Goal: Check status: Check status

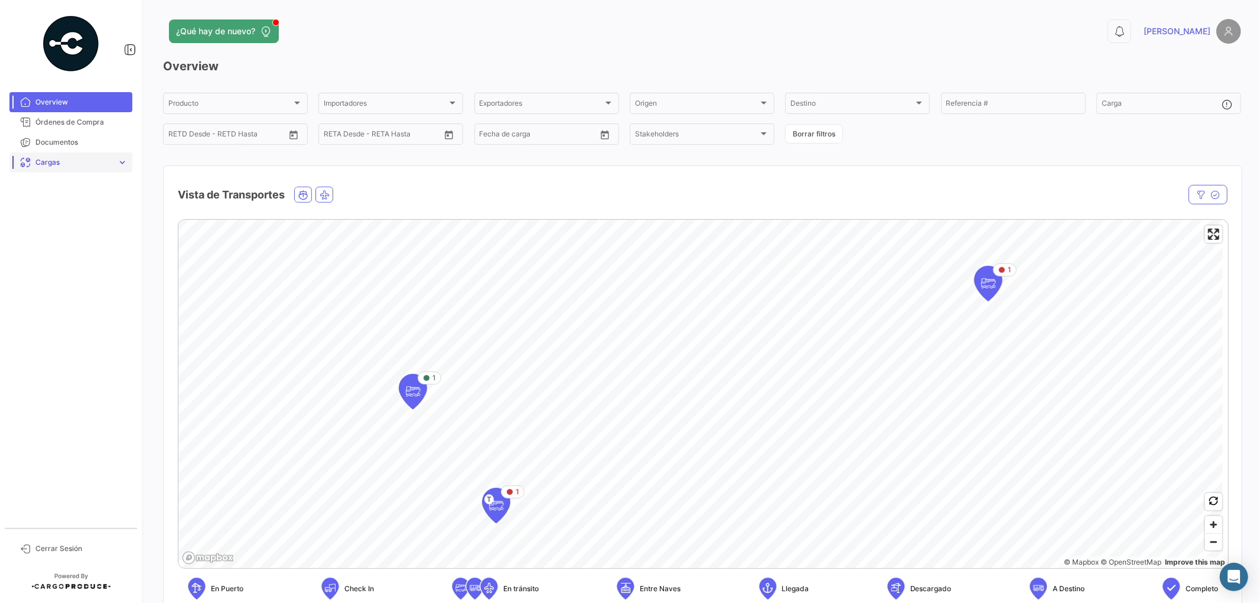
click at [58, 167] on span "Cargas" at bounding box center [73, 162] width 77 height 11
click at [60, 393] on mat-nav-list "Overview Órdenes de Compra Documentos Cargas expand_more Cargas Aéreas Cargas M…" at bounding box center [71, 305] width 142 height 436
click at [79, 122] on span "Órdenes de Compra" at bounding box center [81, 122] width 92 height 11
click at [77, 148] on link "Documentos" at bounding box center [70, 142] width 123 height 20
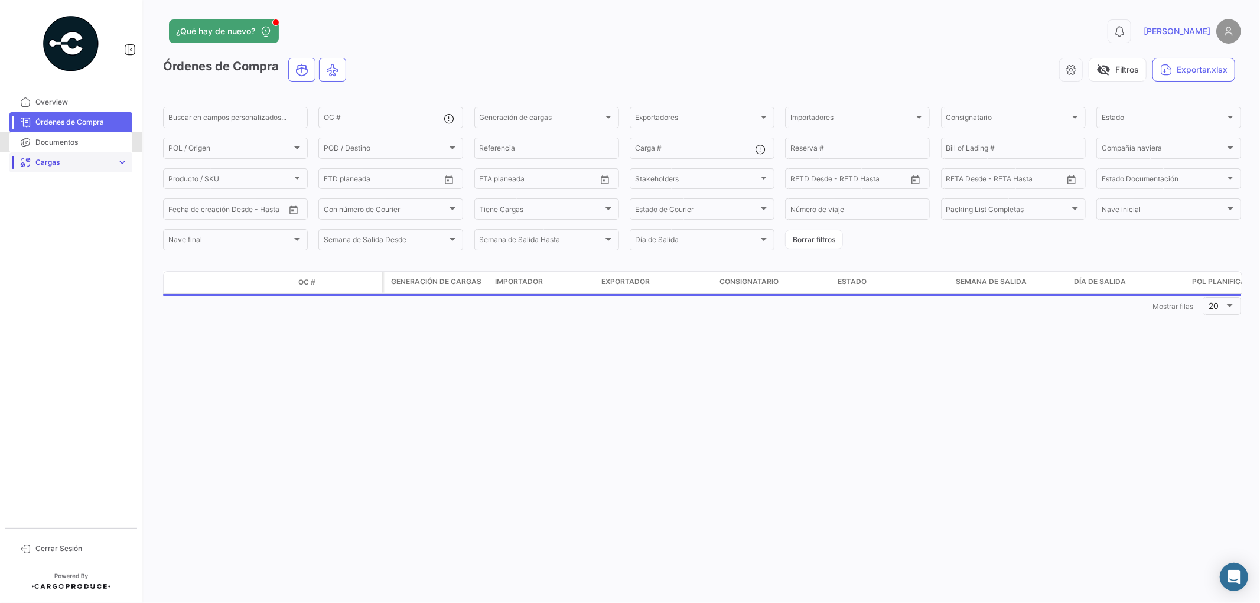
click at [79, 167] on span "Cargas" at bounding box center [73, 162] width 77 height 11
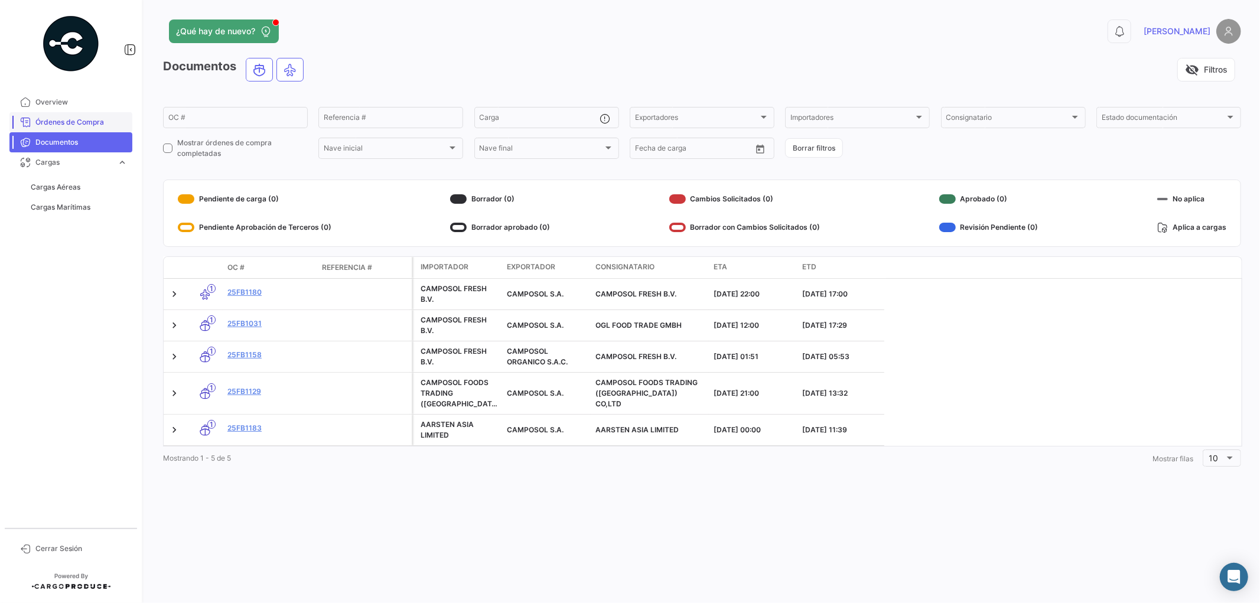
drag, startPoint x: 103, startPoint y: 119, endPoint x: 102, endPoint y: 131, distance: 11.2
click at [102, 121] on span "Órdenes de Compra" at bounding box center [81, 122] width 92 height 11
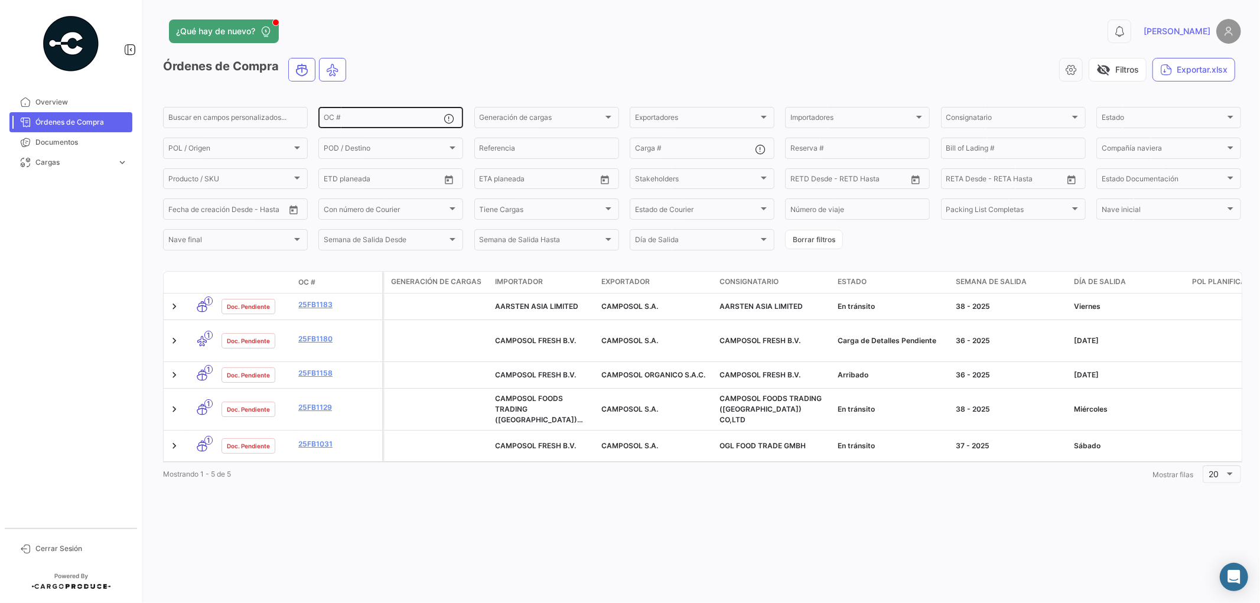
click at [345, 119] on input "OC #" at bounding box center [384, 119] width 120 height 8
paste input "25FB1162"
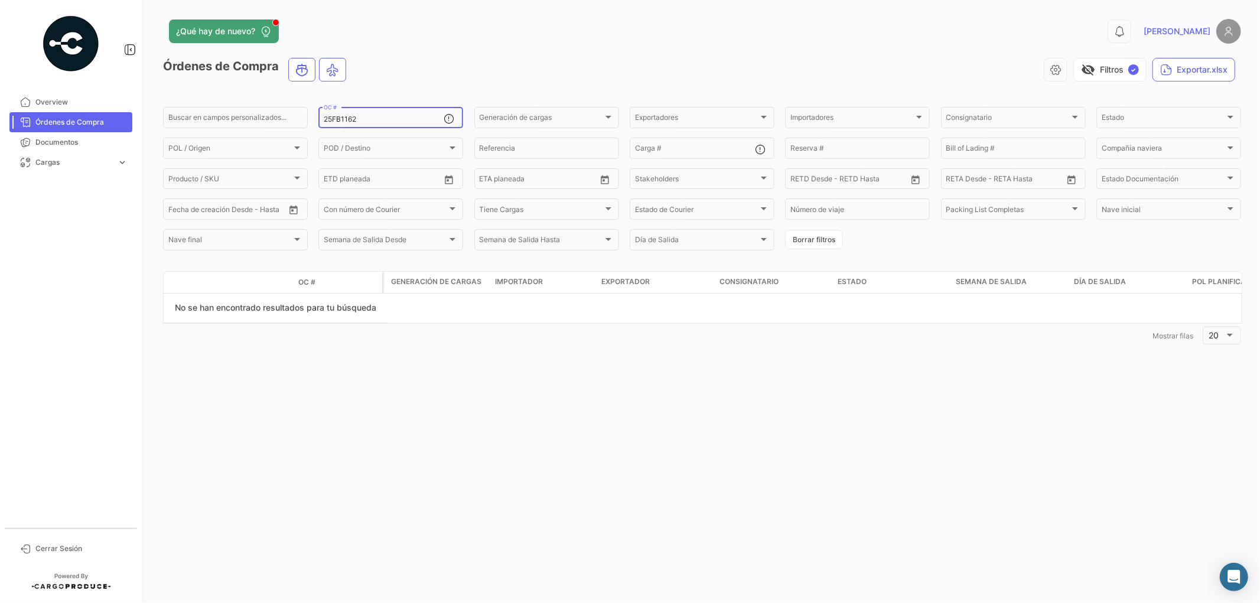
click at [380, 310] on div "No se han encontrado resultados para tu búsqueda" at bounding box center [276, 309] width 224 height 30
click at [422, 301] on datatable-selection "No se han encontrado resultados para tu búsqueda" at bounding box center [703, 309] width 1078 height 30
click at [355, 304] on div "No se han encontrado resultados para tu búsqueda" at bounding box center [276, 309] width 224 height 30
click at [355, 305] on div "No se han encontrado resultados para tu búsqueda" at bounding box center [276, 309] width 224 height 30
click at [356, 307] on div "No se han encontrado resultados para tu búsqueda" at bounding box center [276, 309] width 224 height 30
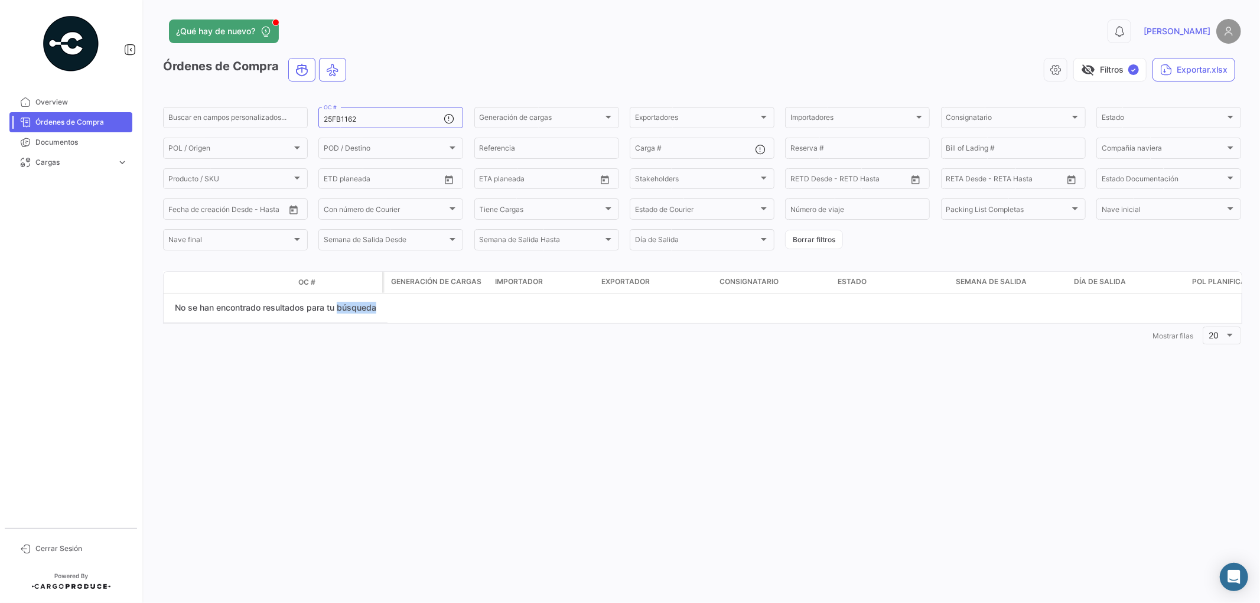
click at [356, 307] on div "No se han encontrado resultados para tu búsqueda" at bounding box center [276, 309] width 224 height 30
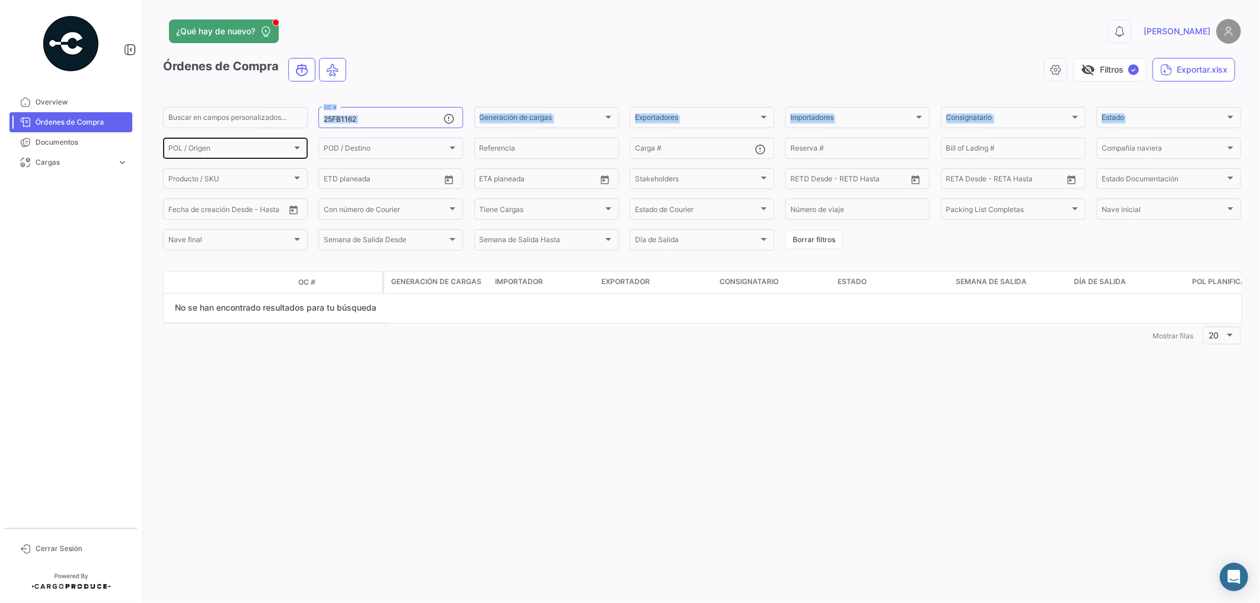
drag, startPoint x: 387, startPoint y: 125, endPoint x: 204, endPoint y: 144, distance: 184.2
click at [0, 0] on div "Buscar en campos personalizados... 25FB1162 OC # Generación de cargas Generació…" at bounding box center [0, 0] width 0 height 0
click at [333, 126] on div "25FB1162 OC #" at bounding box center [384, 116] width 120 height 23
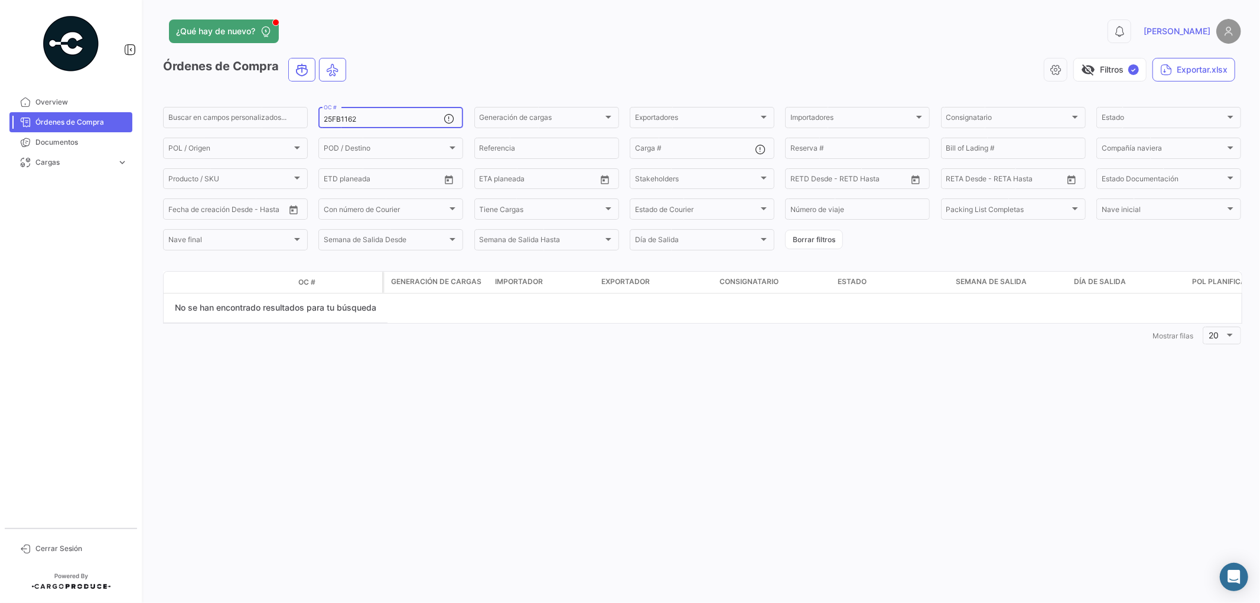
click at [333, 126] on div "25FB1162 OC #" at bounding box center [384, 116] width 120 height 23
click at [332, 120] on input "25FB1162" at bounding box center [384, 119] width 120 height 8
paste input "80"
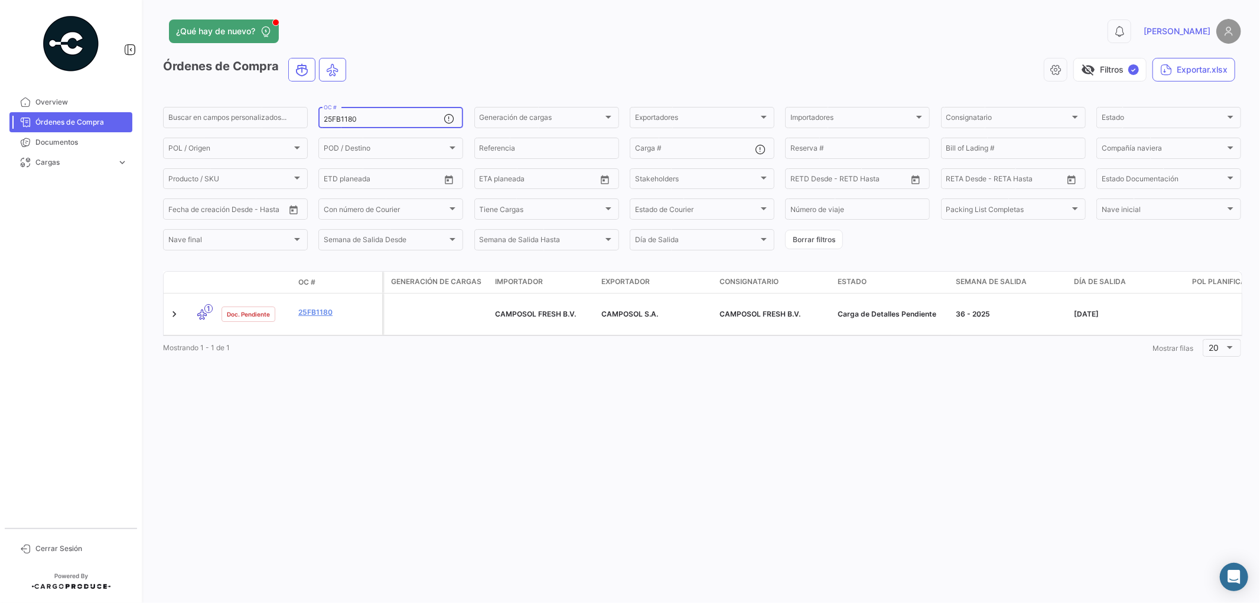
drag, startPoint x: 379, startPoint y: 121, endPoint x: 144, endPoint y: 158, distance: 237.4
click at [144, 158] on div "¿Qué hay de nuevo? 0 [PERSON_NAME] Órdenes de Compra visibility_off Filtros ✓ E…" at bounding box center [702, 301] width 1116 height 603
paste input "031"
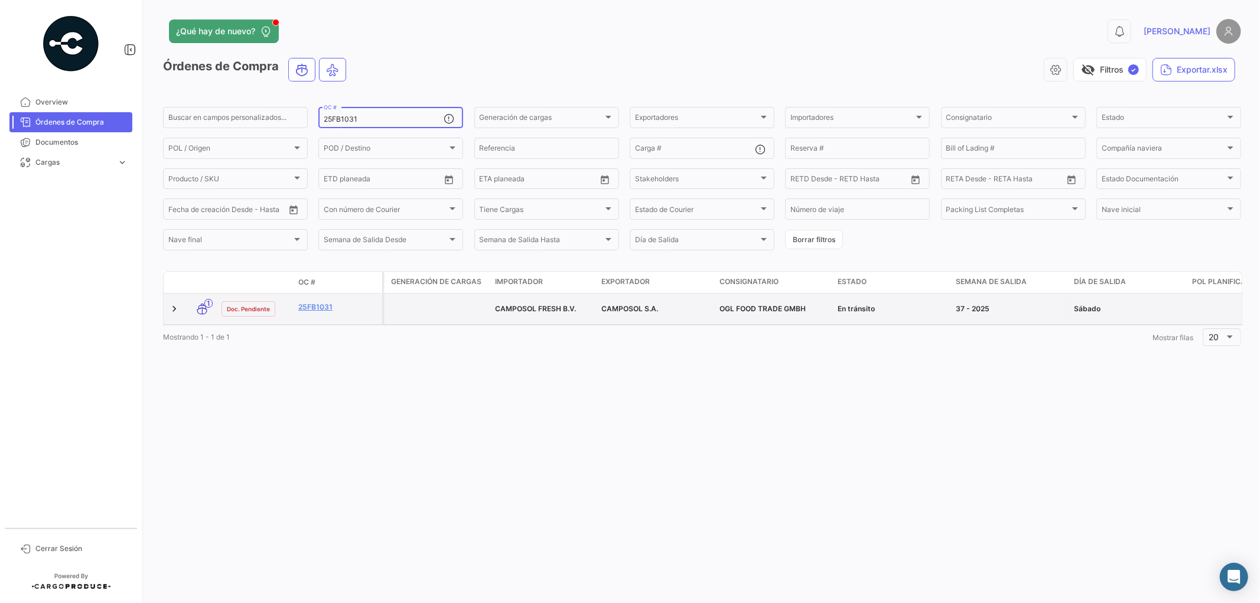
type input "25FB1031"
drag, startPoint x: 607, startPoint y: 304, endPoint x: 642, endPoint y: 307, distance: 35.0
click at [642, 307] on span "CAMPOSOL S.A." at bounding box center [629, 308] width 57 height 9
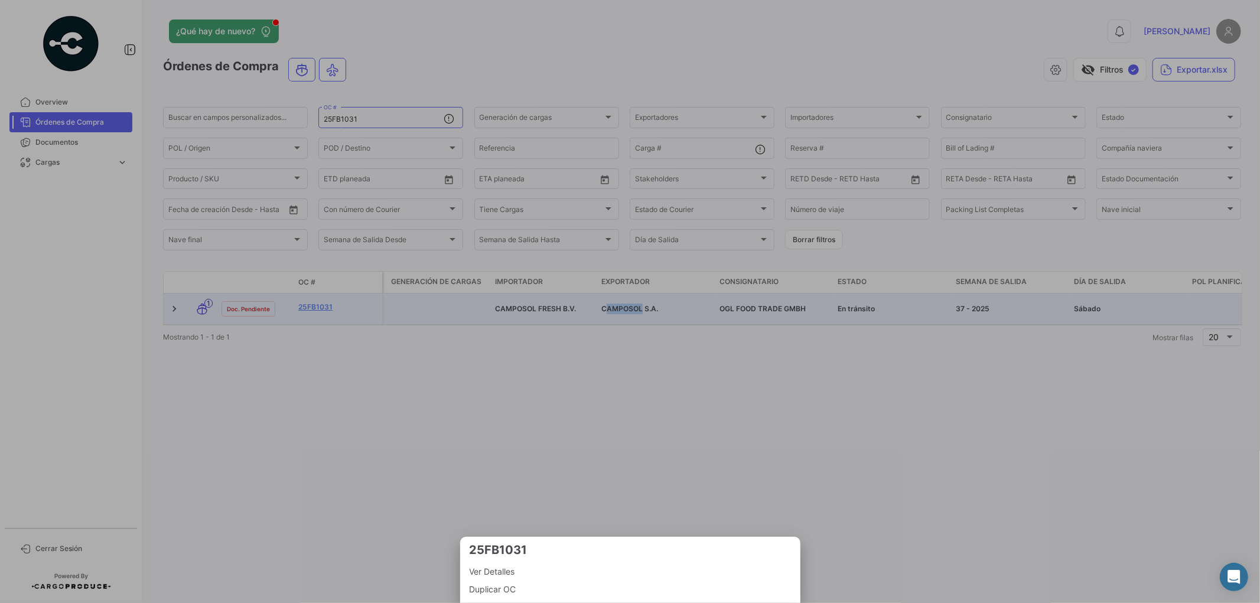
drag, startPoint x: 487, startPoint y: 303, endPoint x: 623, endPoint y: 304, distance: 135.9
click at [623, 304] on div at bounding box center [630, 301] width 1260 height 603
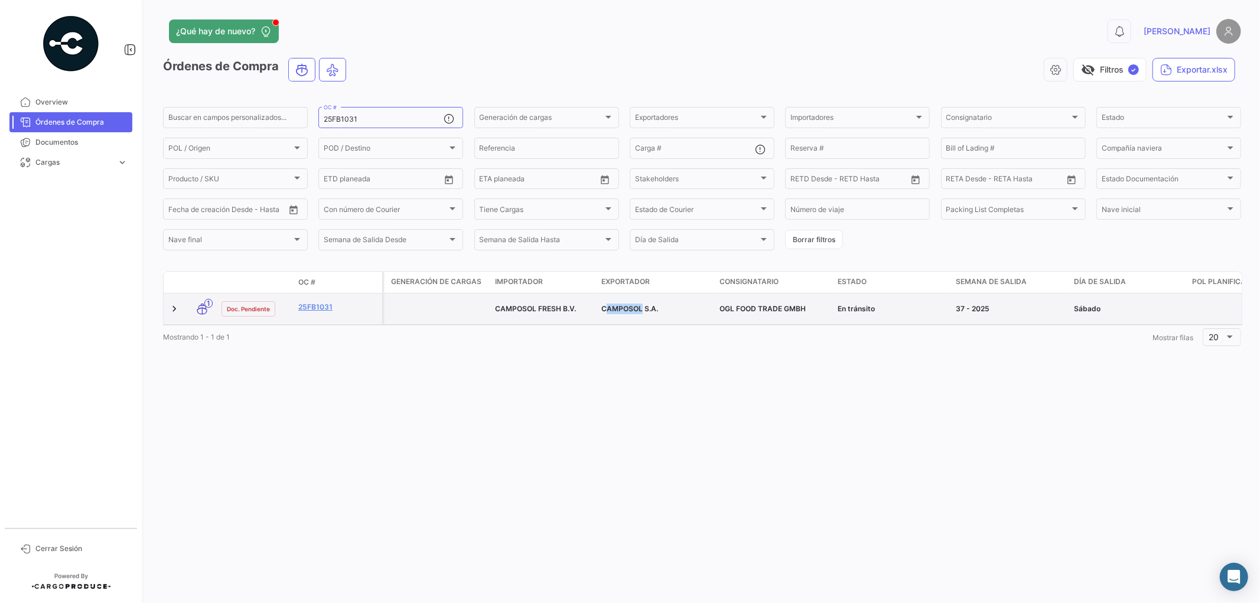
drag, startPoint x: 715, startPoint y: 311, endPoint x: 777, endPoint y: 312, distance: 62.0
click at [777, 312] on datatable-body-cell "OGL FOOD TRADE GMBH" at bounding box center [774, 309] width 118 height 31
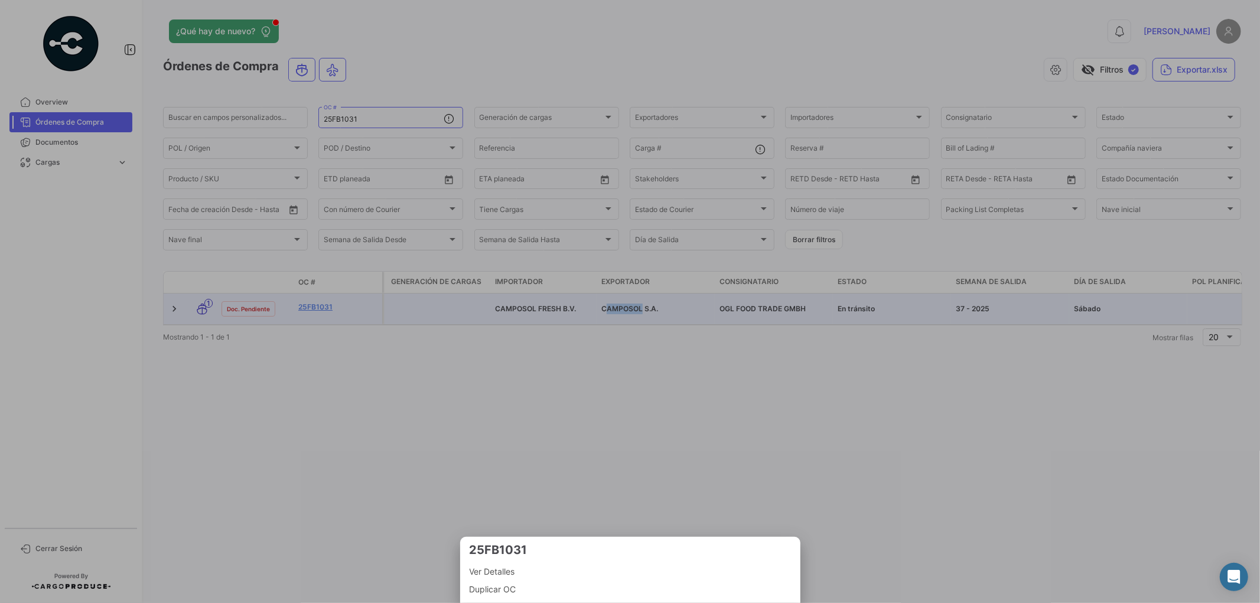
click at [739, 401] on div at bounding box center [630, 301] width 1260 height 603
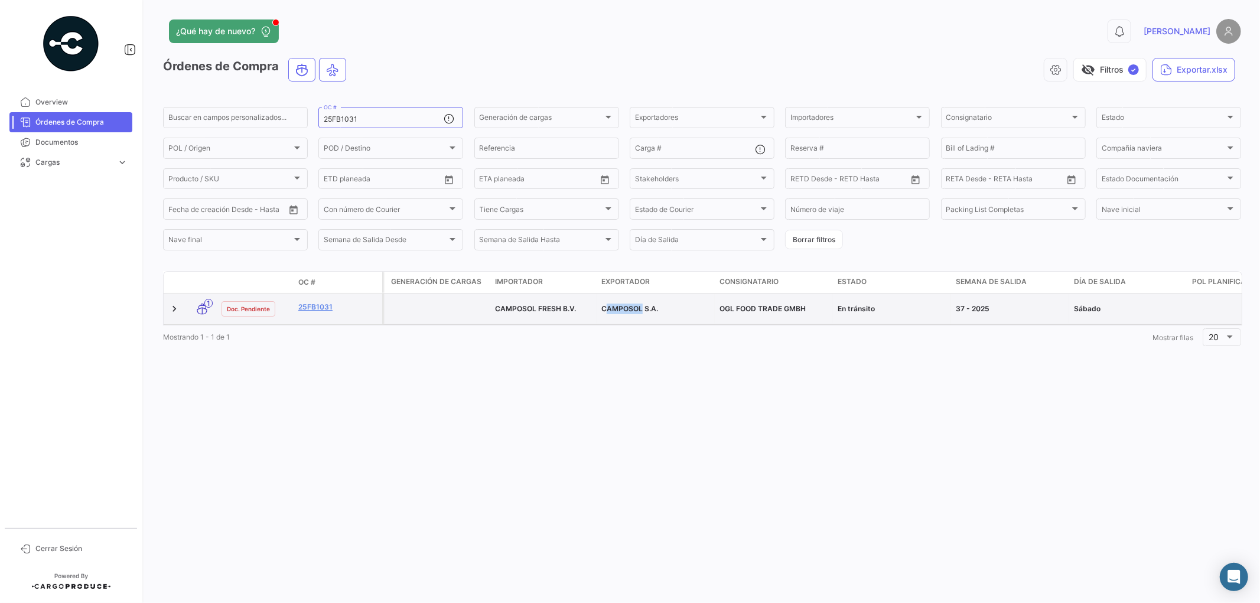
click at [727, 304] on span "OGL FOOD TRADE GMBH" at bounding box center [763, 308] width 86 height 9
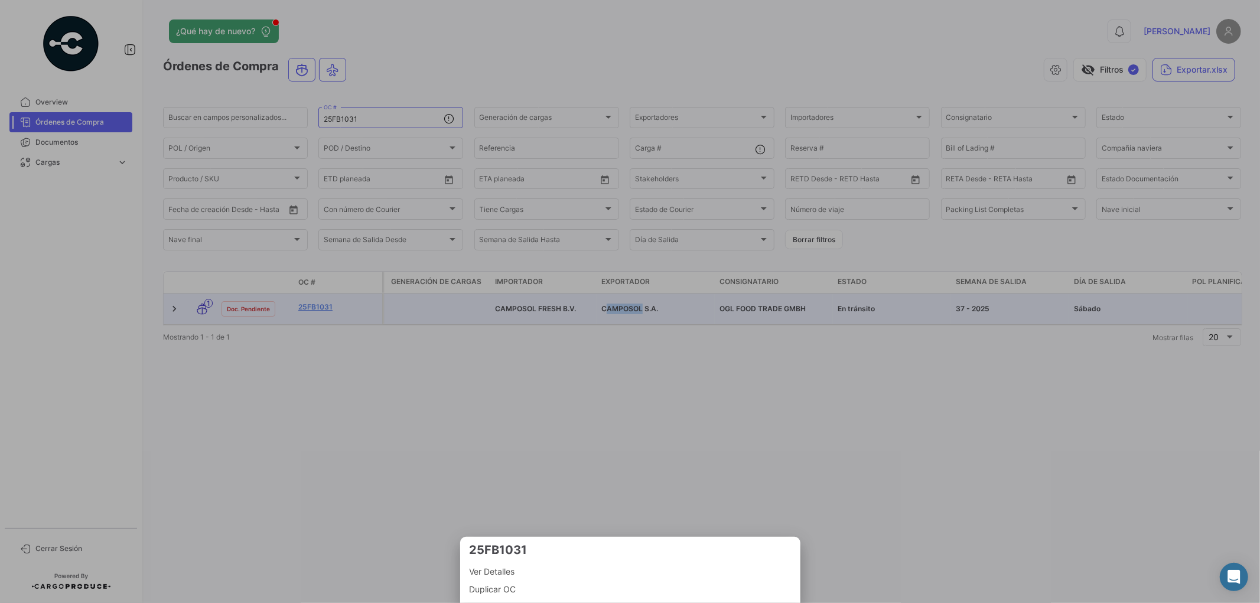
click at [316, 304] on div at bounding box center [630, 301] width 1260 height 603
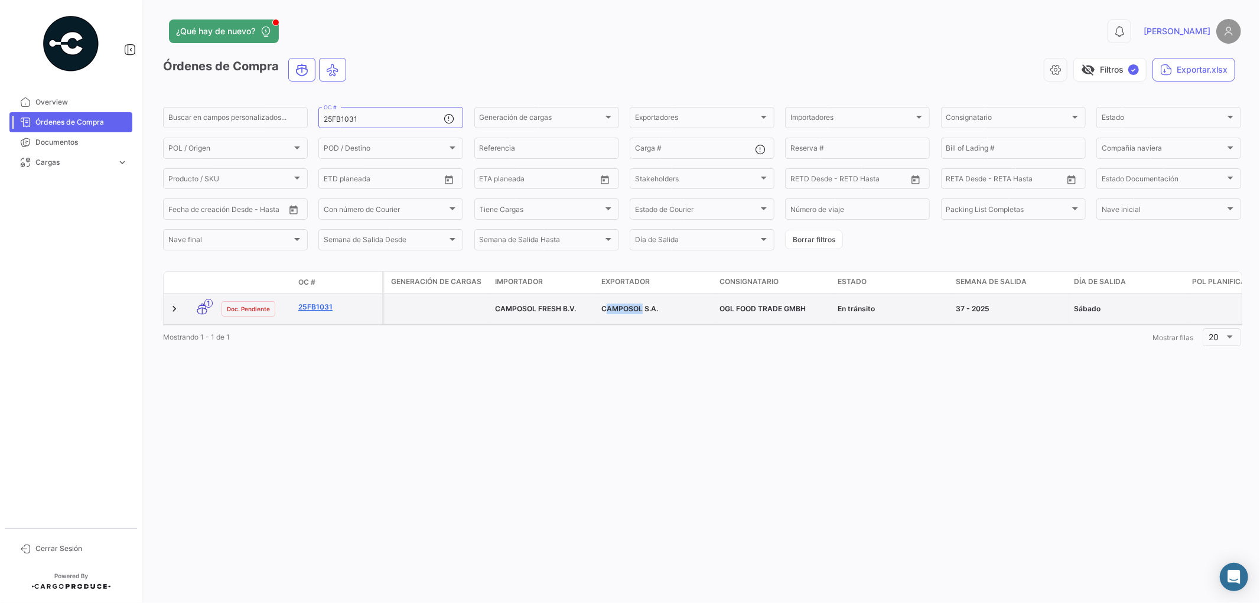
click at [311, 305] on link "25FB1031" at bounding box center [337, 307] width 79 height 11
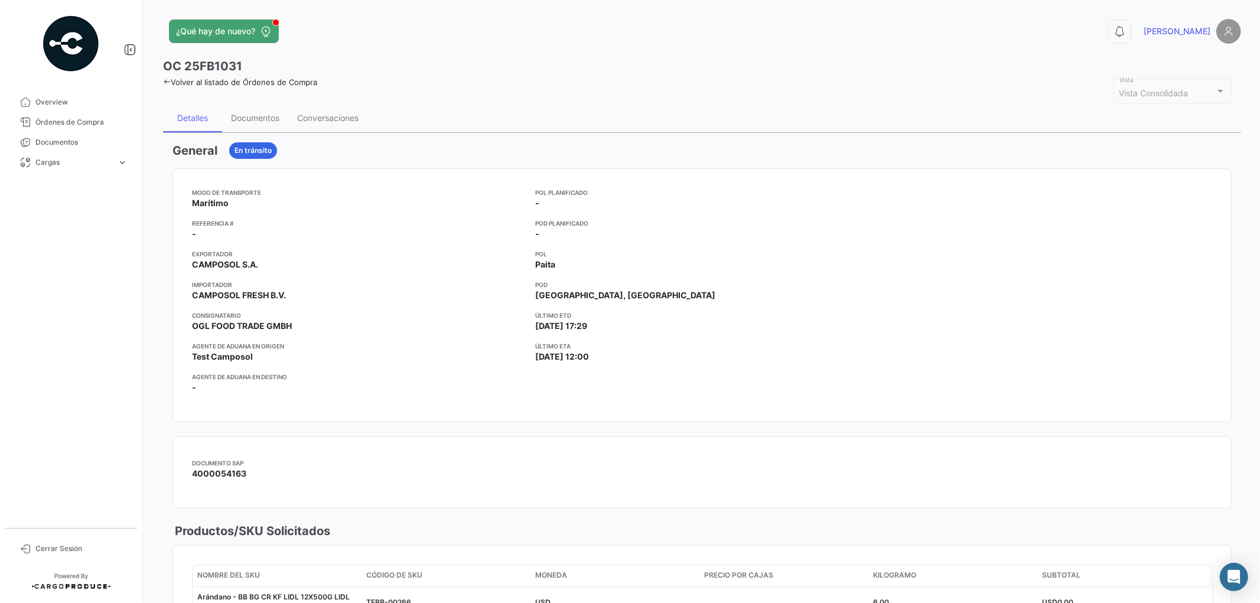
drag, startPoint x: 187, startPoint y: 275, endPoint x: 262, endPoint y: 314, distance: 84.6
click at [304, 332] on mat-tooltip-component "OGL FOOD TRADE GMBH" at bounding box center [242, 348] width 125 height 34
drag, startPoint x: 292, startPoint y: 326, endPoint x: 196, endPoint y: 245, distance: 125.4
click at [196, 245] on div "Modo de Transporte Marítimo Referencia # - Exportador CAMPOSOL S.A. Importador …" at bounding box center [359, 295] width 334 height 215
click at [477, 308] on div "Modo de Transporte Marítimo Referencia # - Exportador CAMPOSOL S.A. Importador …" at bounding box center [359, 295] width 334 height 215
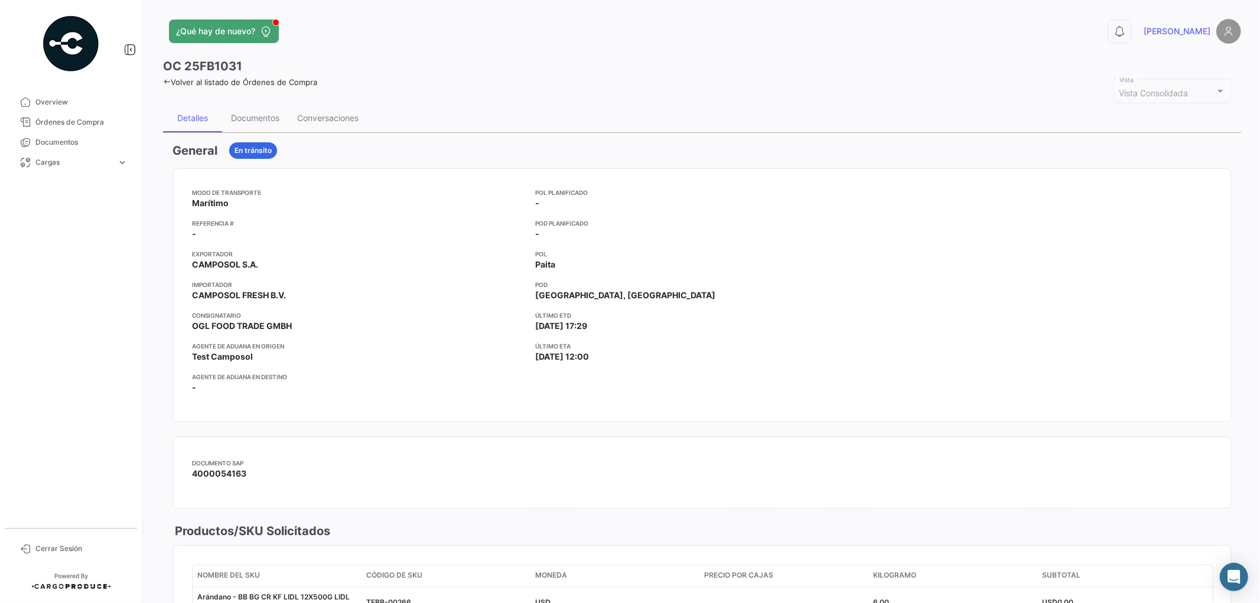
click at [535, 268] on span "Paita" at bounding box center [545, 265] width 20 height 12
click at [565, 294] on span "[GEOGRAPHIC_DATA], [GEOGRAPHIC_DATA]" at bounding box center [625, 296] width 180 height 12
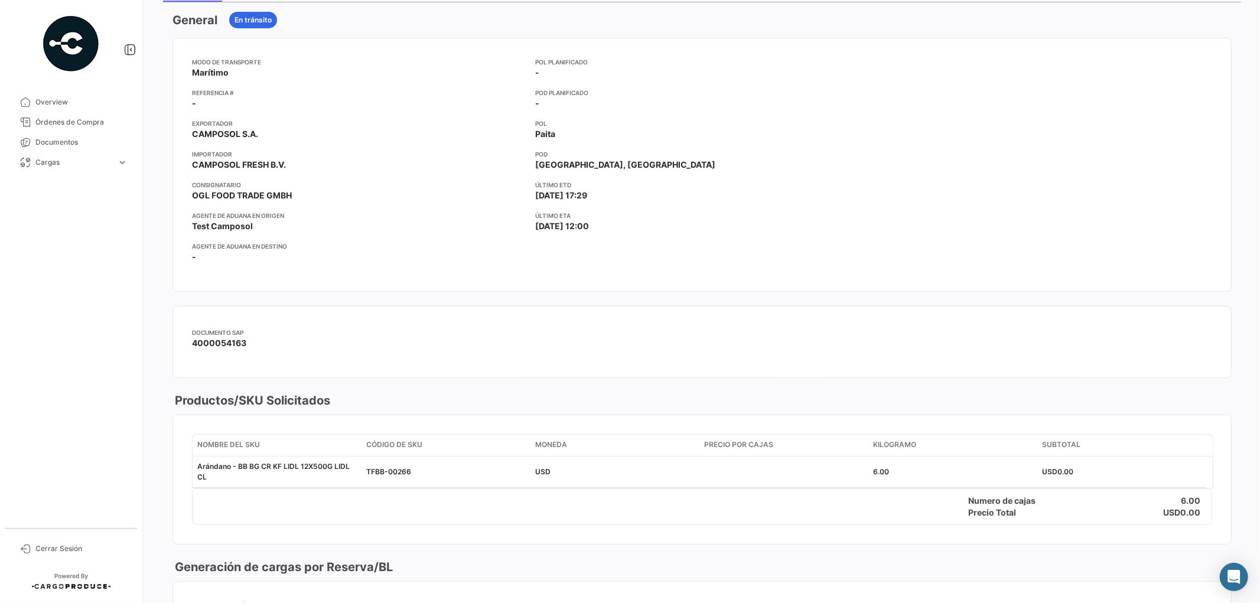
scroll to position [197, 0]
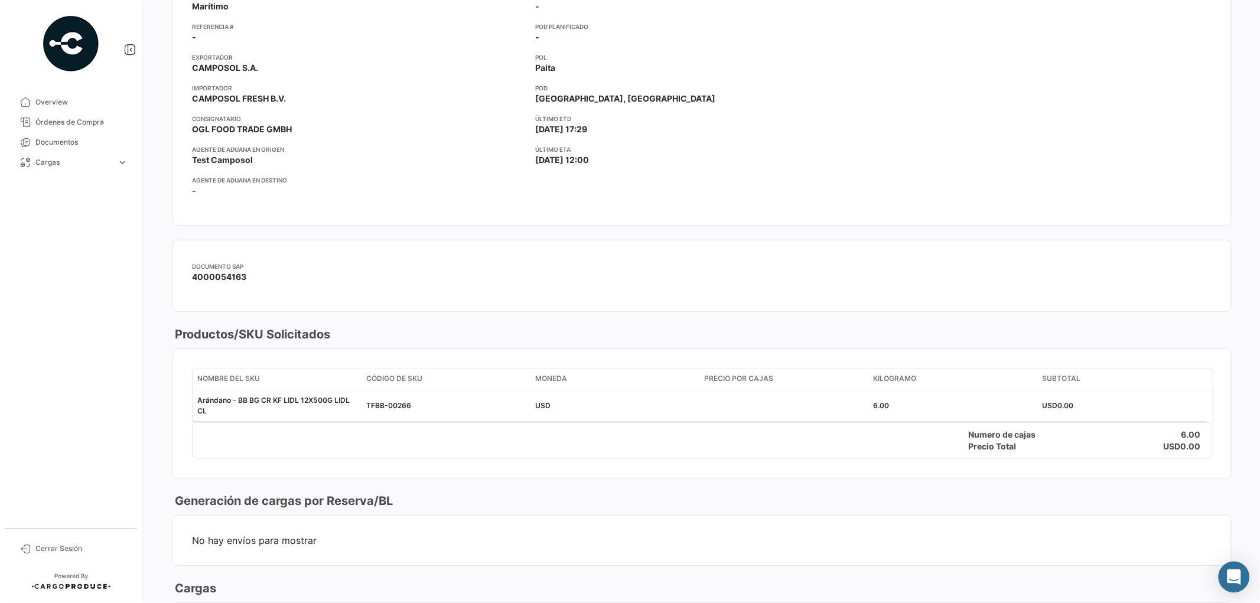
click at [907, 434] on icon "Abrir Intercom Messenger" at bounding box center [1234, 577] width 14 height 15
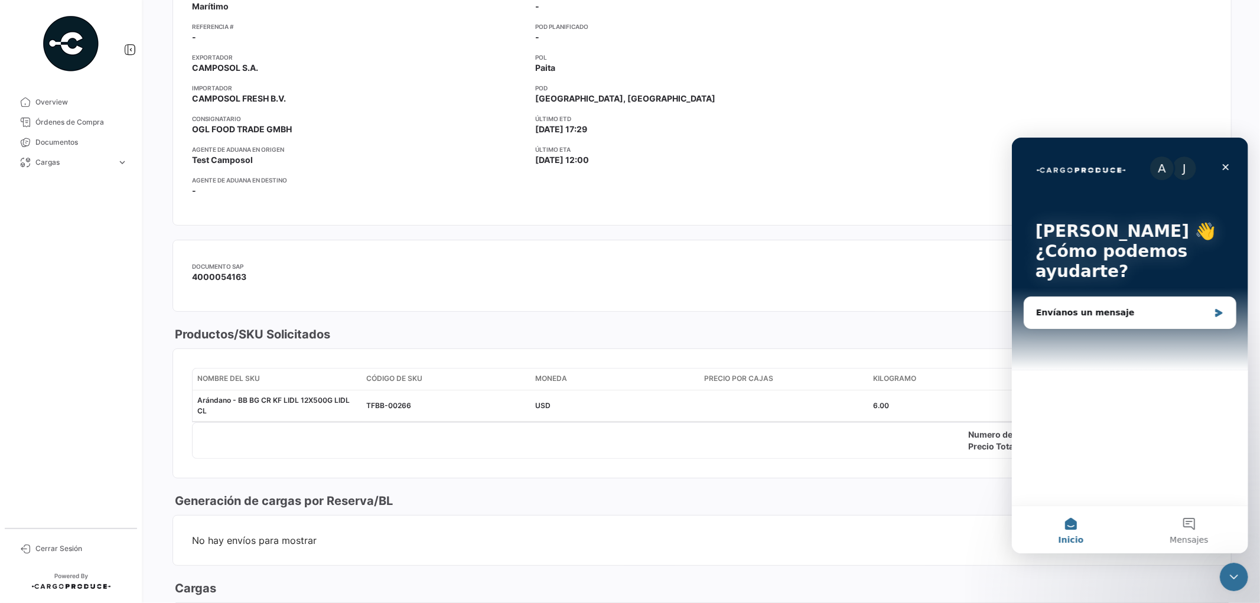
scroll to position [0, 0]
click at [907, 313] on div "Envíanos un mensaje" at bounding box center [1122, 312] width 173 height 12
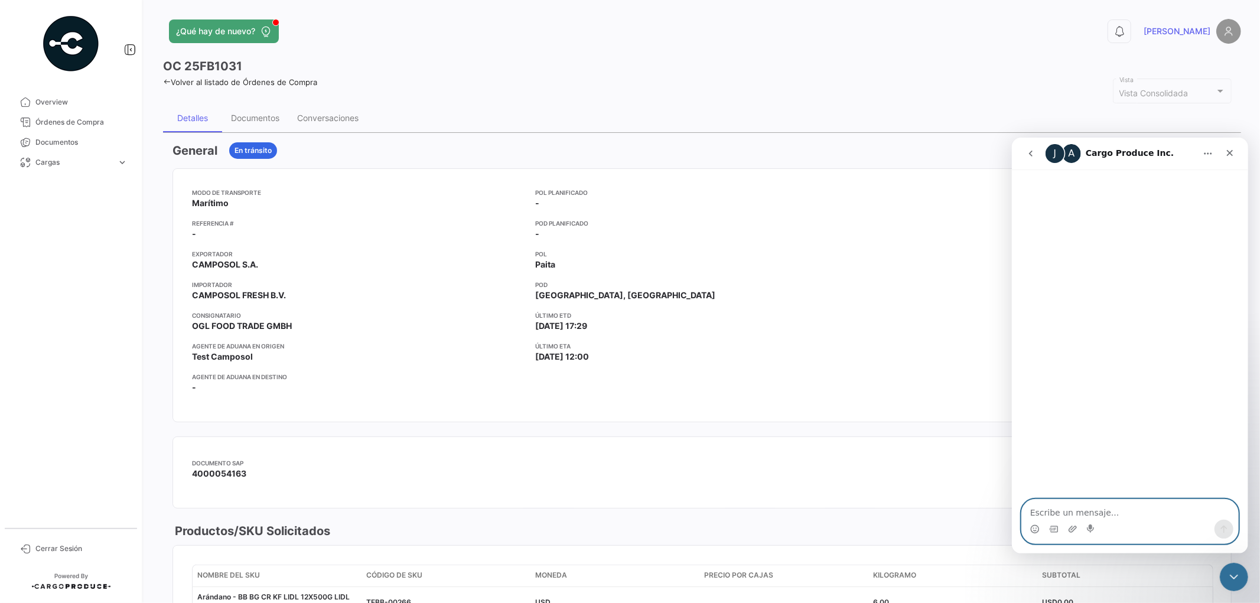
click at [907, 434] on textarea "Escribe un mensaje..." at bounding box center [1130, 509] width 216 height 20
click at [907, 434] on textarea "Hola Una consulta Según su sistema en que se diferencia el importador del consi…" at bounding box center [1130, 492] width 216 height 56
drag, startPoint x: 1042, startPoint y: 521, endPoint x: 1086, endPoint y: 523, distance: 44.4
click at [907, 434] on div "Intercom Messenger" at bounding box center [1130, 528] width 216 height 19
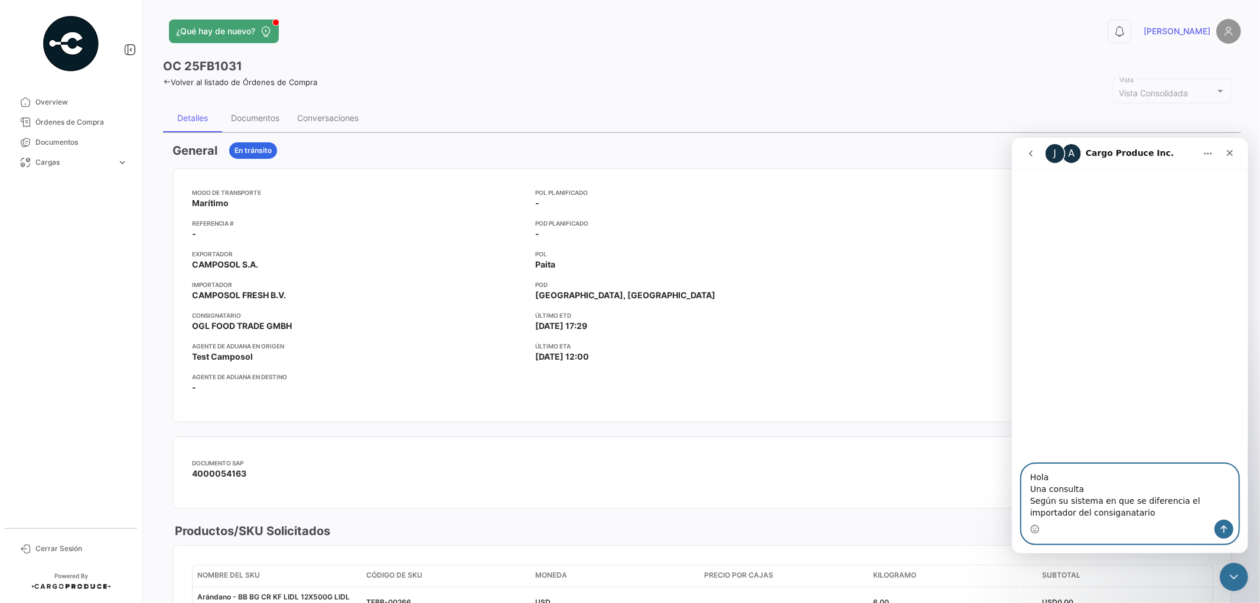
click at [907, 434] on textarea "Hola Una consulta Según su sistema en que se diferencia el importador del consi…" at bounding box center [1130, 492] width 216 height 56
type textarea "Hola Una consulta Según su sistema en que se diferencia el importador del consi…"
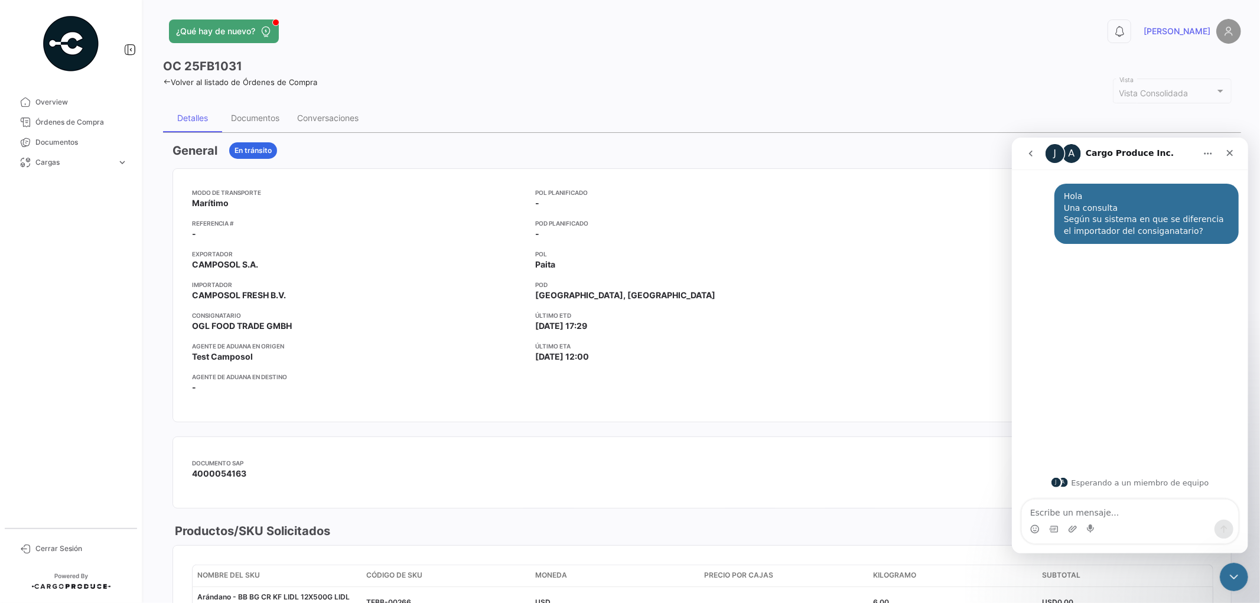
click at [743, 323] on app-card-info-label "Último ETD [DATE] 17:29" at bounding box center [702, 321] width 334 height 21
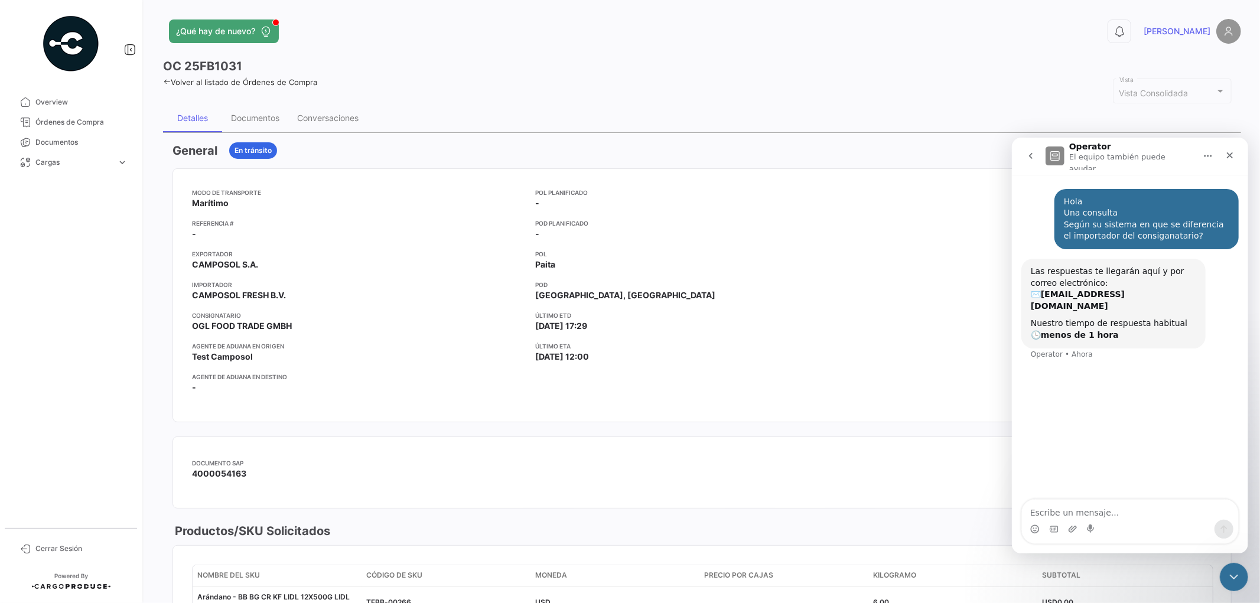
click at [697, 294] on app-card-info-value "[GEOGRAPHIC_DATA], [GEOGRAPHIC_DATA]" at bounding box center [702, 296] width 334 height 12
click at [547, 144] on div "General En tránsito" at bounding box center [702, 150] width 1059 height 17
click at [907, 155] on icon "Cerrar" at bounding box center [1229, 154] width 9 height 9
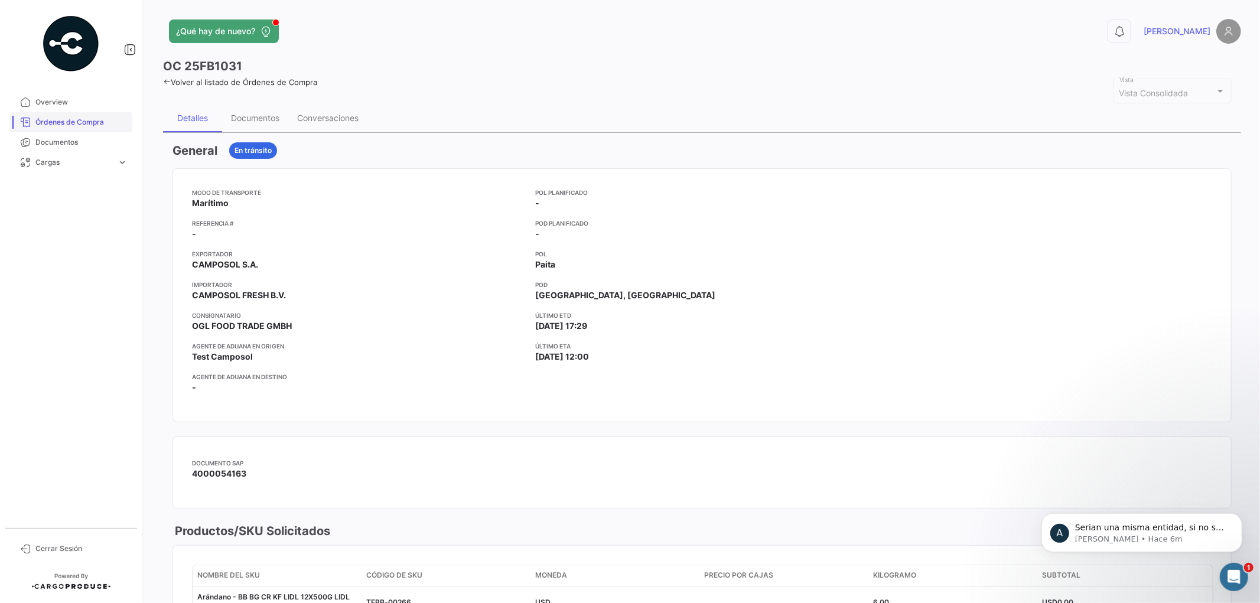
click at [59, 120] on span "Órdenes de Compra" at bounding box center [81, 122] width 92 height 11
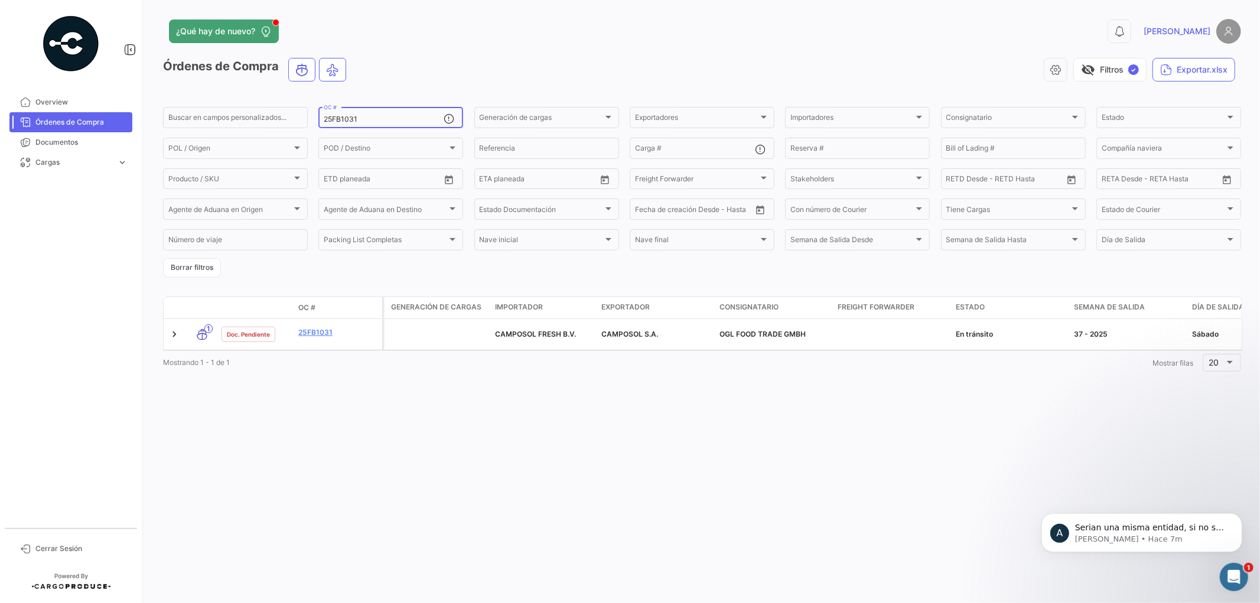
drag, startPoint x: 386, startPoint y: 119, endPoint x: 147, endPoint y: 148, distance: 241.1
click at [147, 148] on div "¿Qué hay de nuevo? 0 [PERSON_NAME] Órdenes de Compra visibility_off Filtros ✓ E…" at bounding box center [702, 301] width 1116 height 603
paste input "162"
drag, startPoint x: 379, startPoint y: 120, endPoint x: 146, endPoint y: 149, distance: 234.7
click at [146, 149] on div "¿Qué hay de nuevo? 0 [PERSON_NAME] Órdenes de Compra visibility_off Filtros ✓ E…" at bounding box center [702, 301] width 1116 height 603
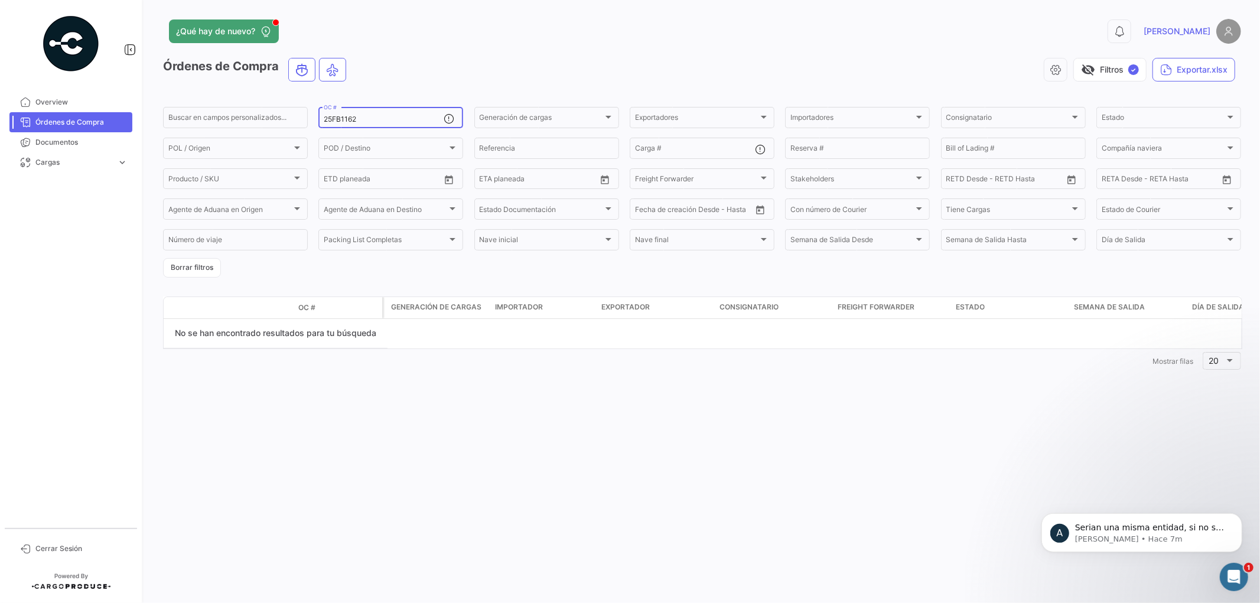
paste input "7"
drag, startPoint x: 184, startPoint y: 146, endPoint x: 167, endPoint y: 149, distance: 16.9
click at [0, 0] on div "Buscar en campos personalizados... 25FB1167 OC # Generación de cargas Generació…" at bounding box center [0, 0] width 0 height 0
paste input "58"
type input "25FB1158"
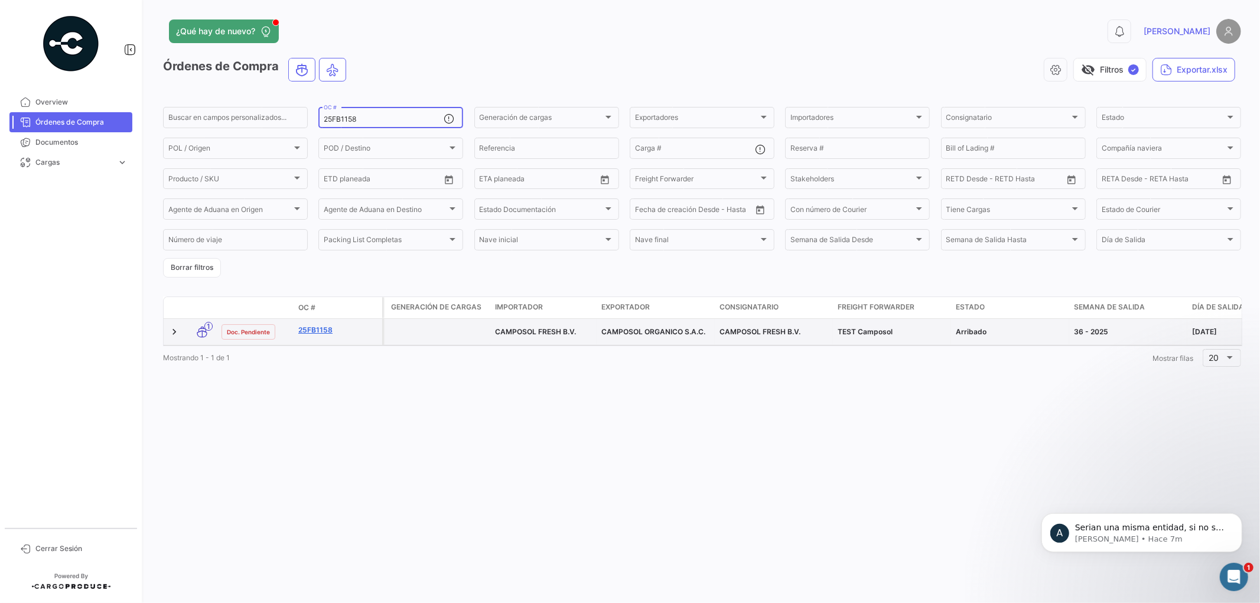
click at [313, 325] on link "25FB1158" at bounding box center [337, 330] width 79 height 11
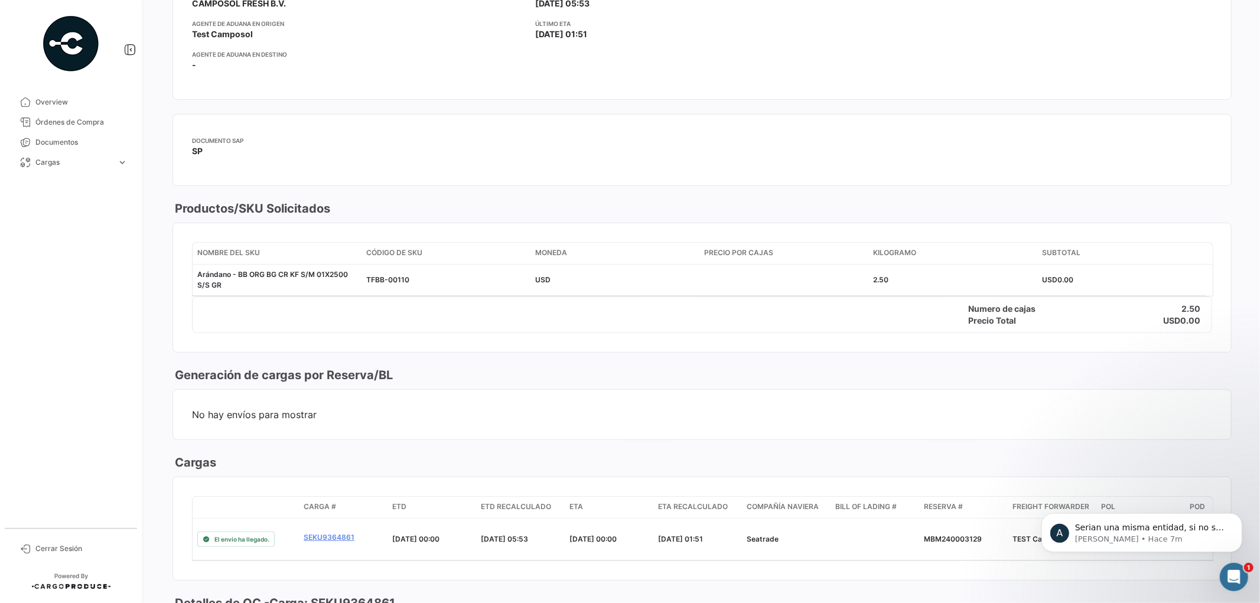
scroll to position [328, 0]
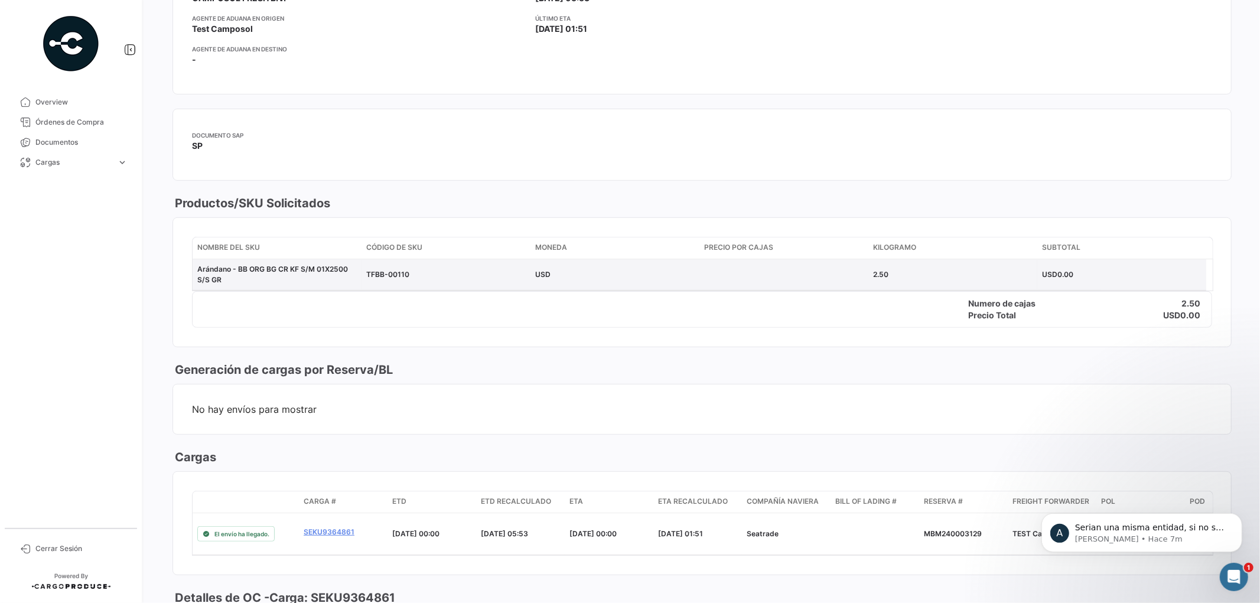
click at [390, 275] on span "TFBB-00110" at bounding box center [387, 274] width 43 height 9
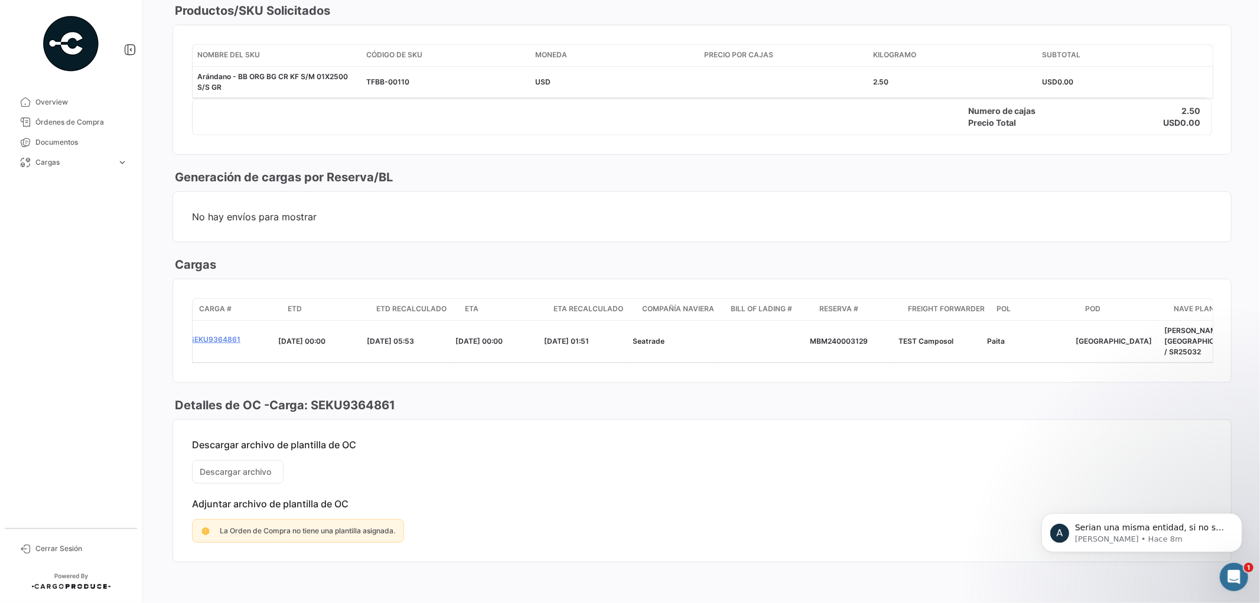
scroll to position [0, 156]
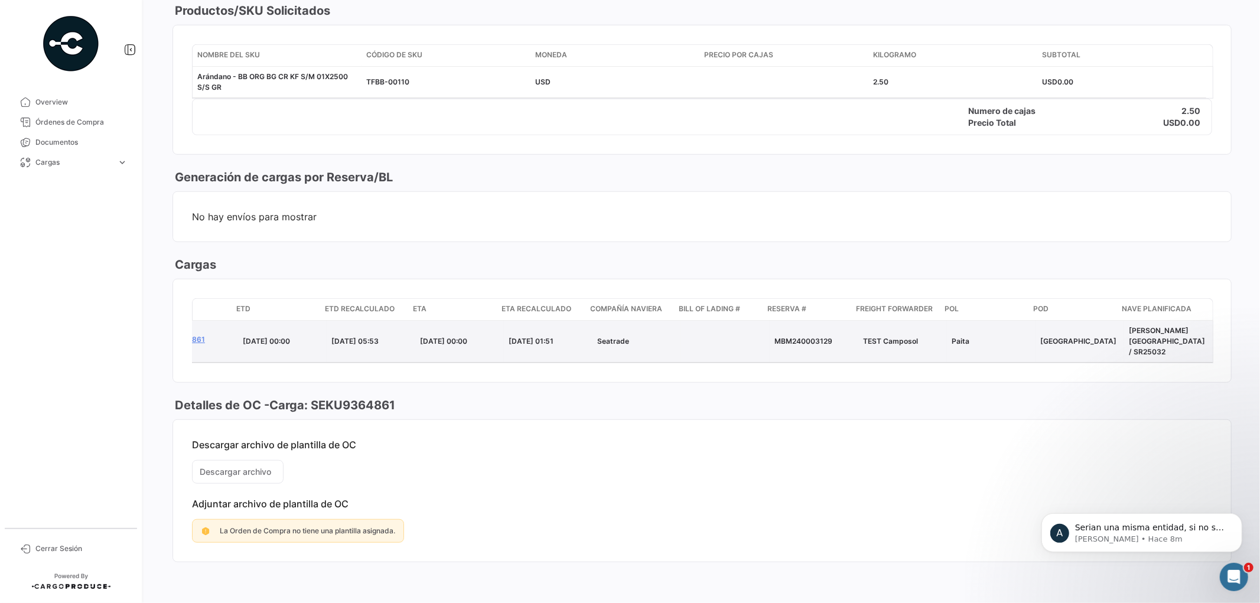
click at [700, 333] on datatable-body-cell at bounding box center [725, 341] width 89 height 41
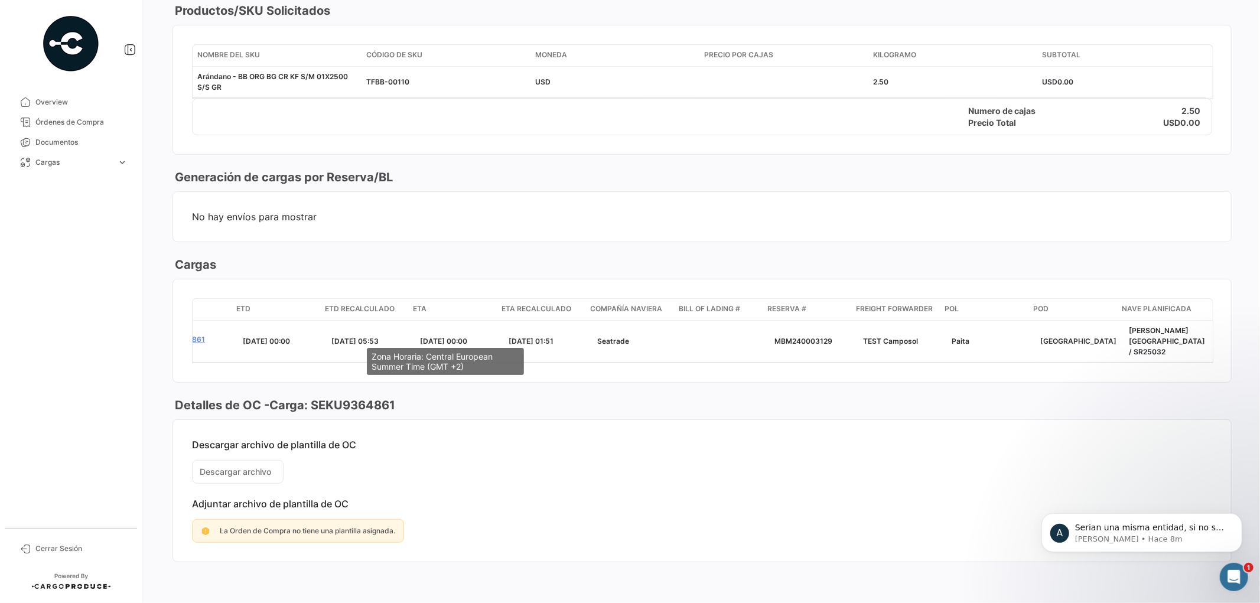
drag, startPoint x: 532, startPoint y: 355, endPoint x: 344, endPoint y: 378, distance: 190.0
click at [352, 378] on body "Overview Órdenes de Compra Documentos Cargas expand_more Cargas Aéreas Cargas M…" at bounding box center [630, 301] width 1260 height 603
click at [284, 408] on h3 "Detalles de OC - Carga: SEKU9364861" at bounding box center [284, 405] width 223 height 17
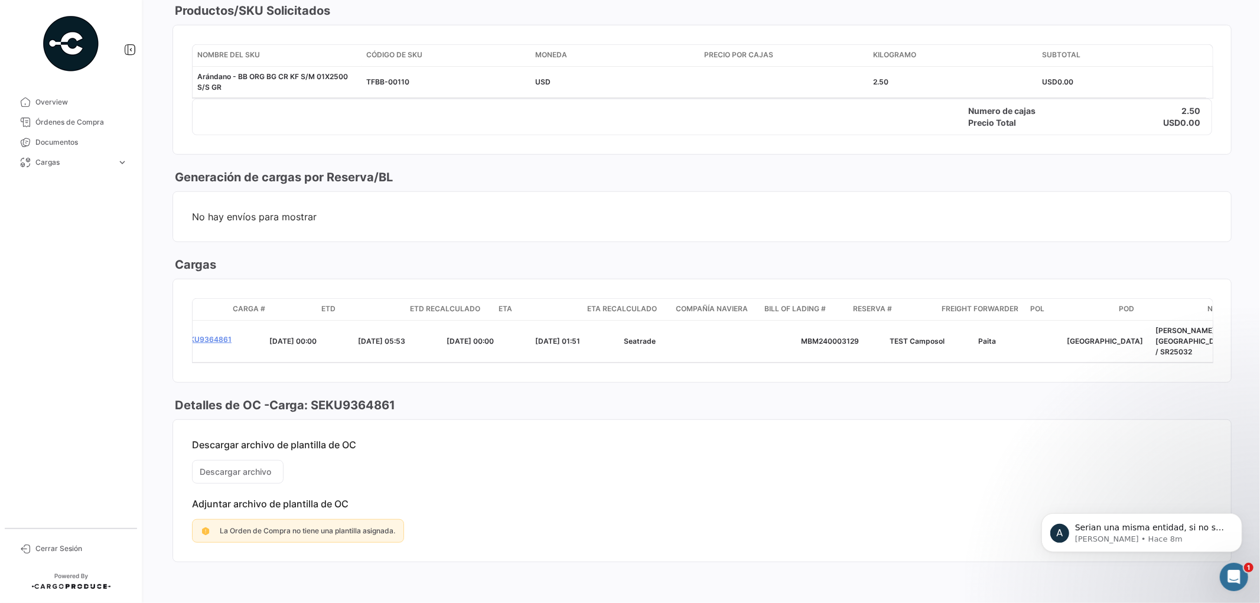
scroll to position [0, 0]
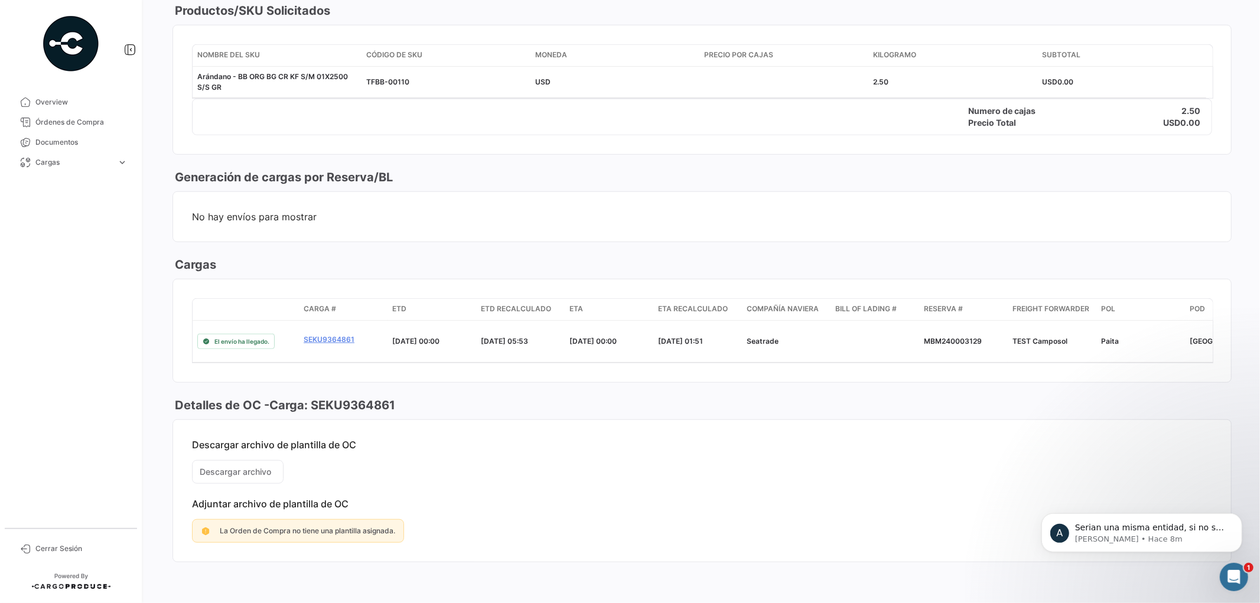
click at [254, 434] on mat-card-content "Descargar archivo de plantilla de OC Descargar archivo Adjuntar archivo de plan…" at bounding box center [702, 491] width 1058 height 142
click at [250, 434] on mat-card-content "Descargar archivo de plantilla de OC Descargar archivo Adjuntar archivo de plan…" at bounding box center [702, 491] width 1058 height 142
click at [249, 434] on mat-card-content "Descargar archivo de plantilla de OC Descargar archivo Adjuntar archivo de plan…" at bounding box center [702, 491] width 1058 height 142
click at [392, 434] on mat-card-content "Descargar archivo de plantilla de OC Descargar archivo Adjuntar archivo de plan…" at bounding box center [702, 491] width 1058 height 142
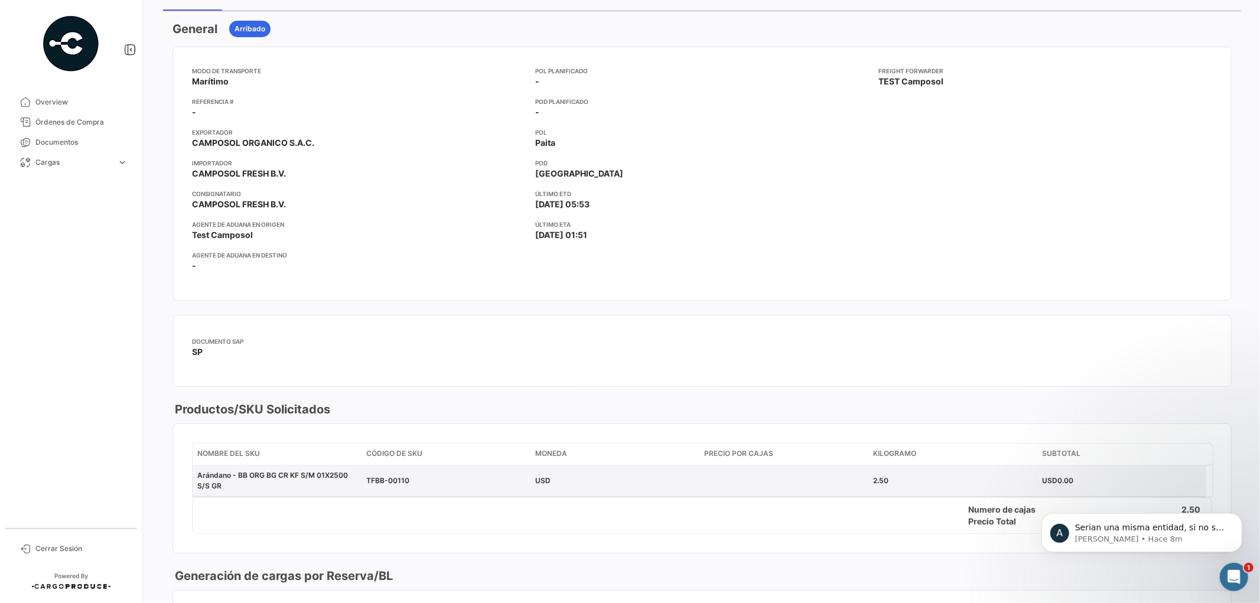
scroll to position [61, 0]
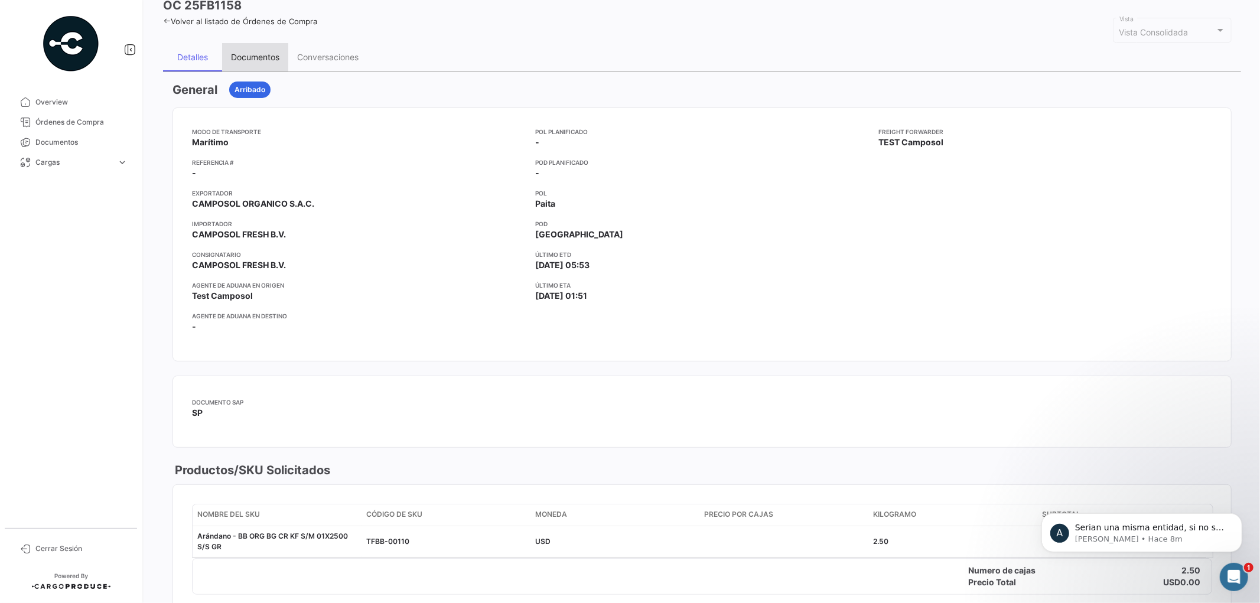
click at [264, 60] on div "Documentos" at bounding box center [255, 57] width 48 height 10
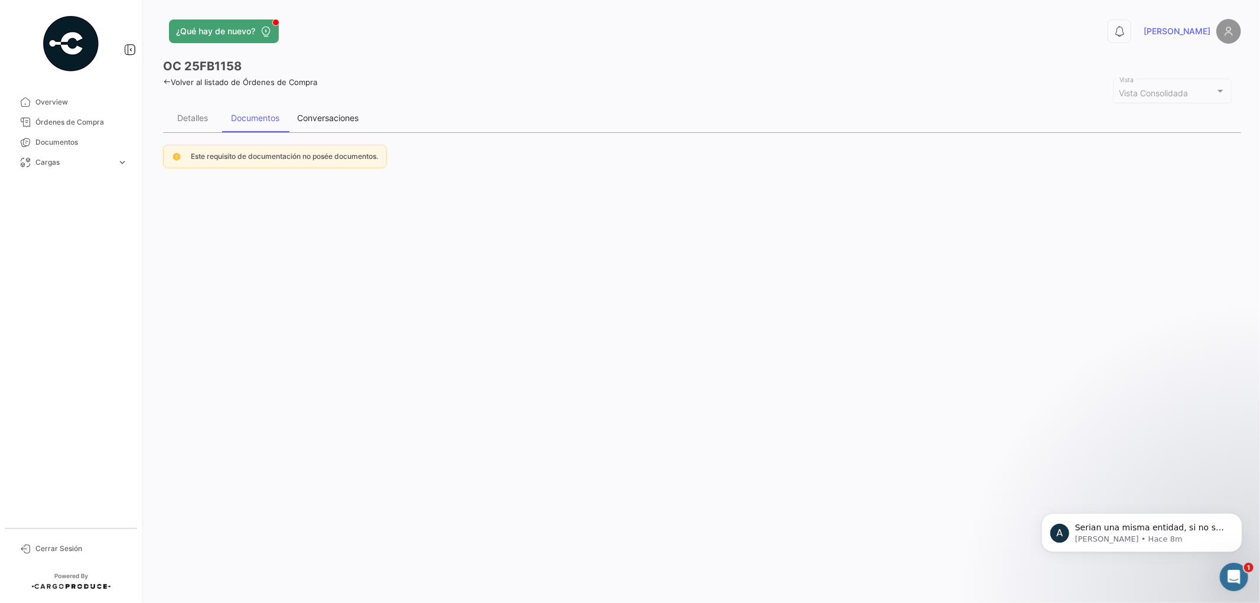
click at [337, 125] on div "Conversaciones" at bounding box center [327, 118] width 79 height 28
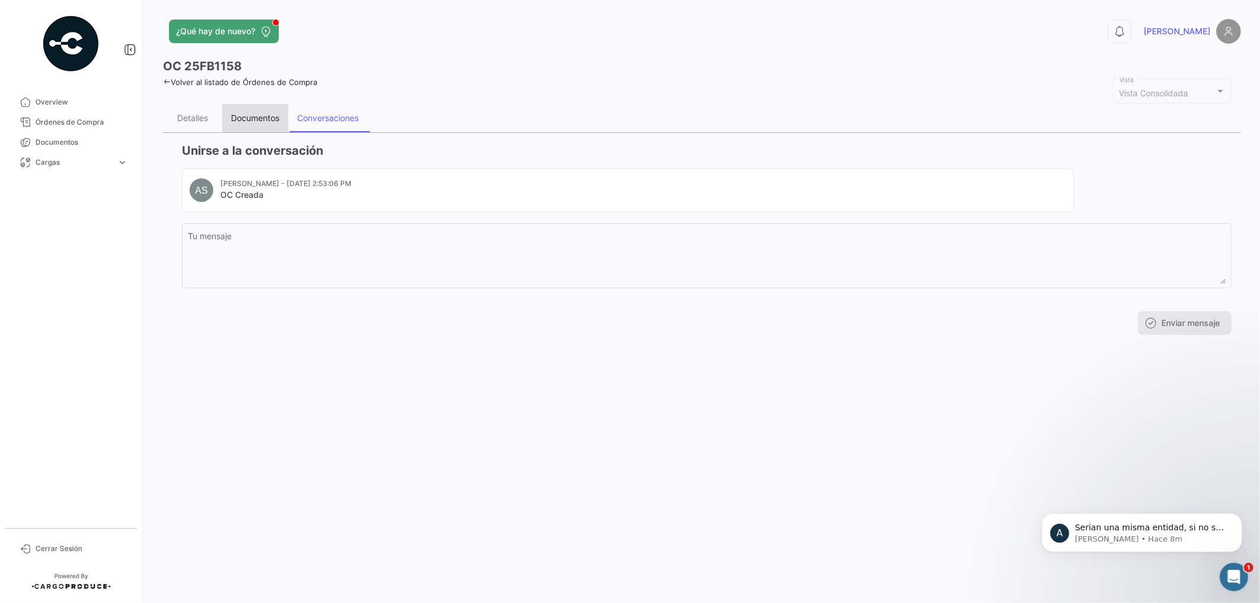
click at [261, 118] on div "Documentos" at bounding box center [255, 118] width 48 height 10
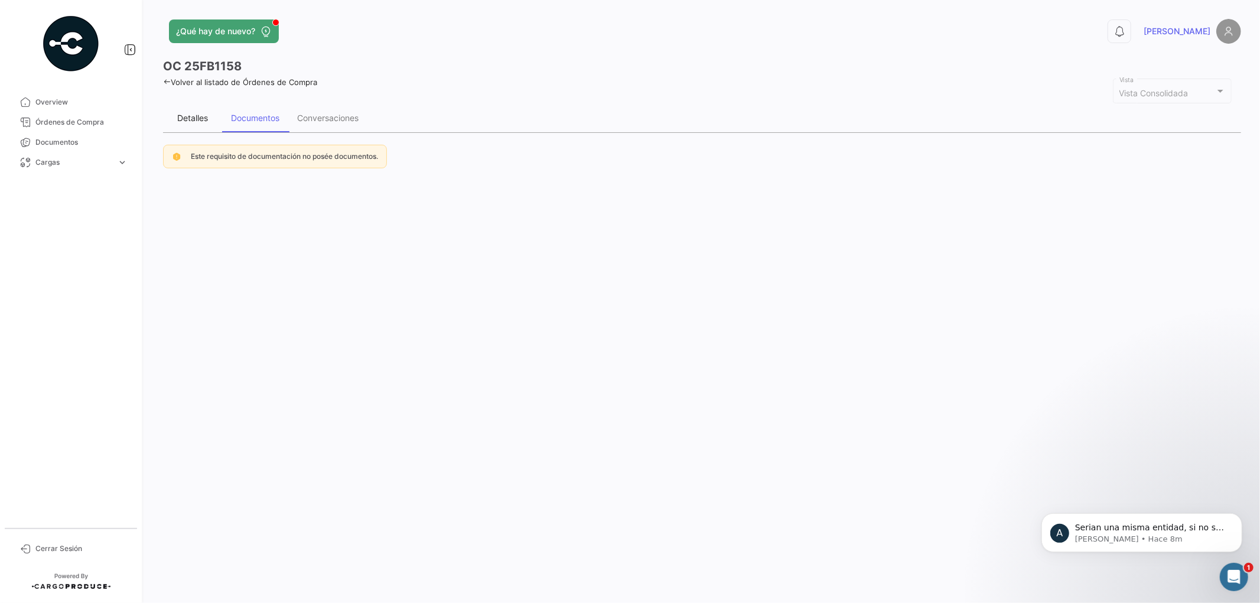
click at [199, 113] on div "Detalles" at bounding box center [192, 118] width 31 height 10
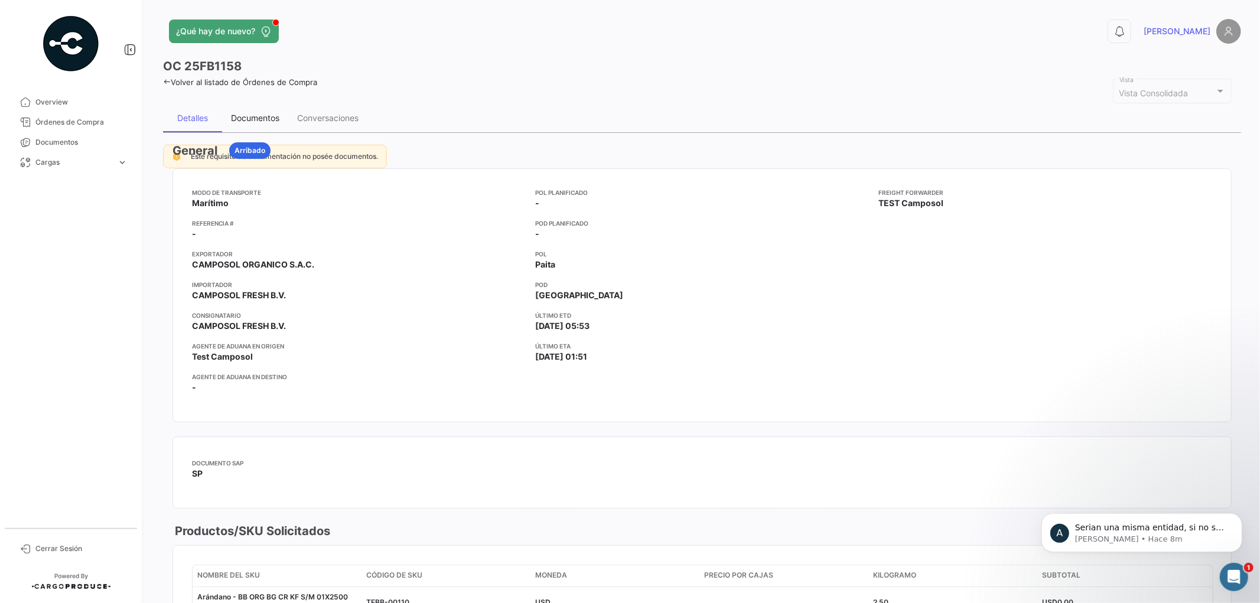
click at [252, 113] on div "Documentos" at bounding box center [255, 118] width 48 height 10
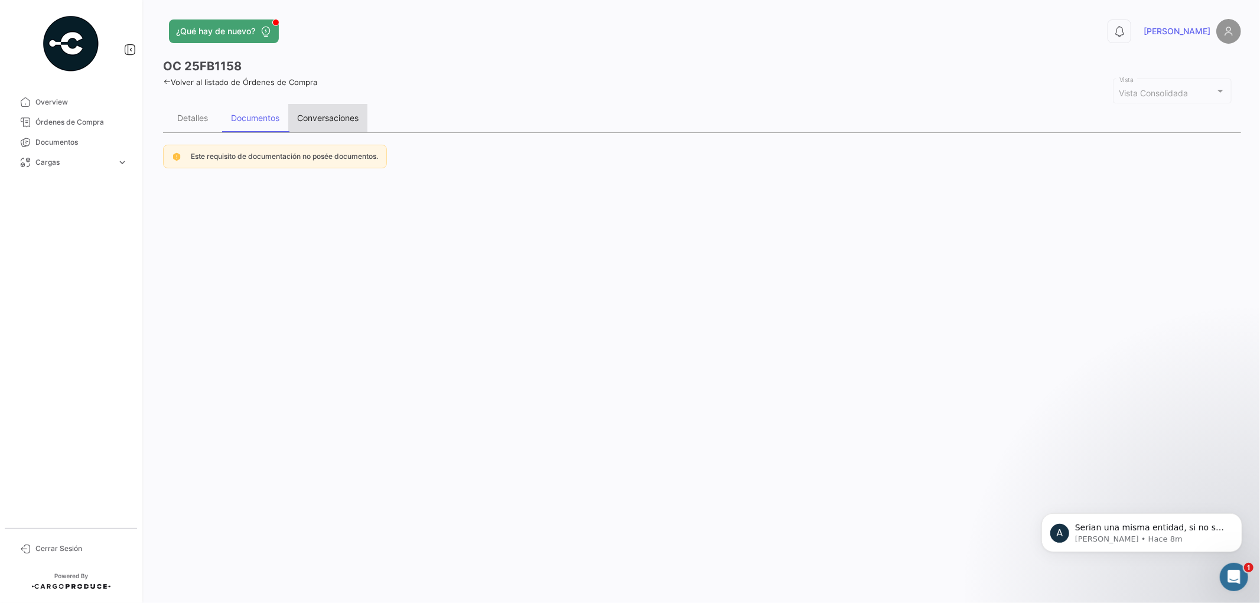
click at [318, 110] on div "Conversaciones" at bounding box center [327, 118] width 79 height 28
click at [255, 110] on div "Documentos" at bounding box center [255, 118] width 66 height 28
click at [197, 108] on div "Detalles" at bounding box center [192, 118] width 59 height 28
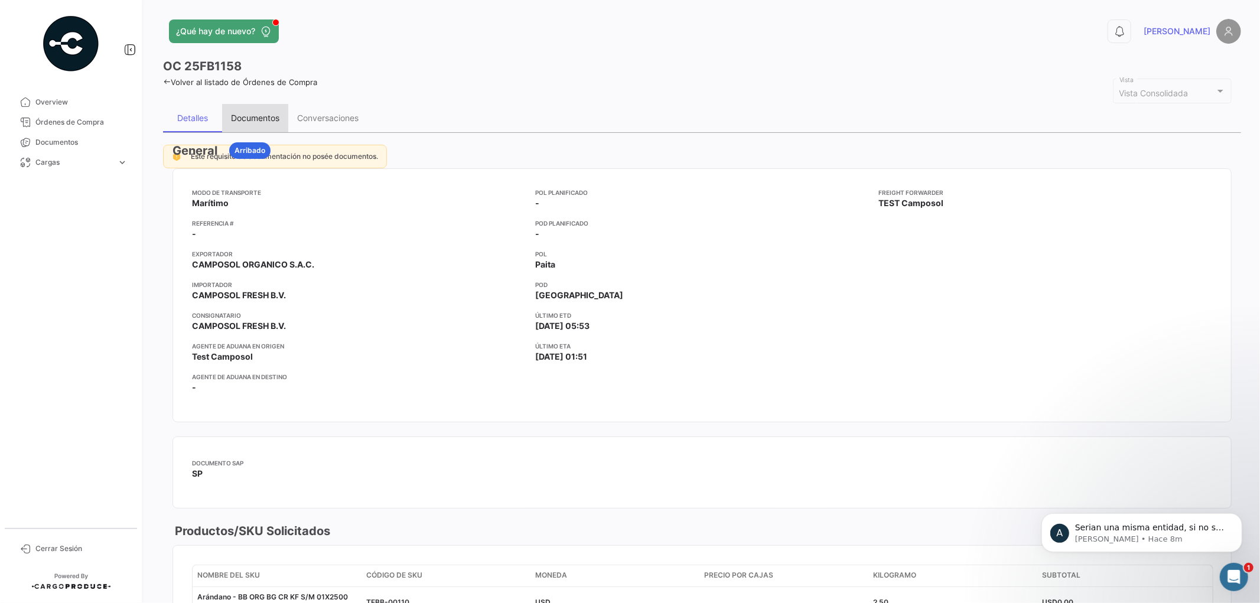
click at [249, 105] on div "Documentos" at bounding box center [255, 118] width 66 height 28
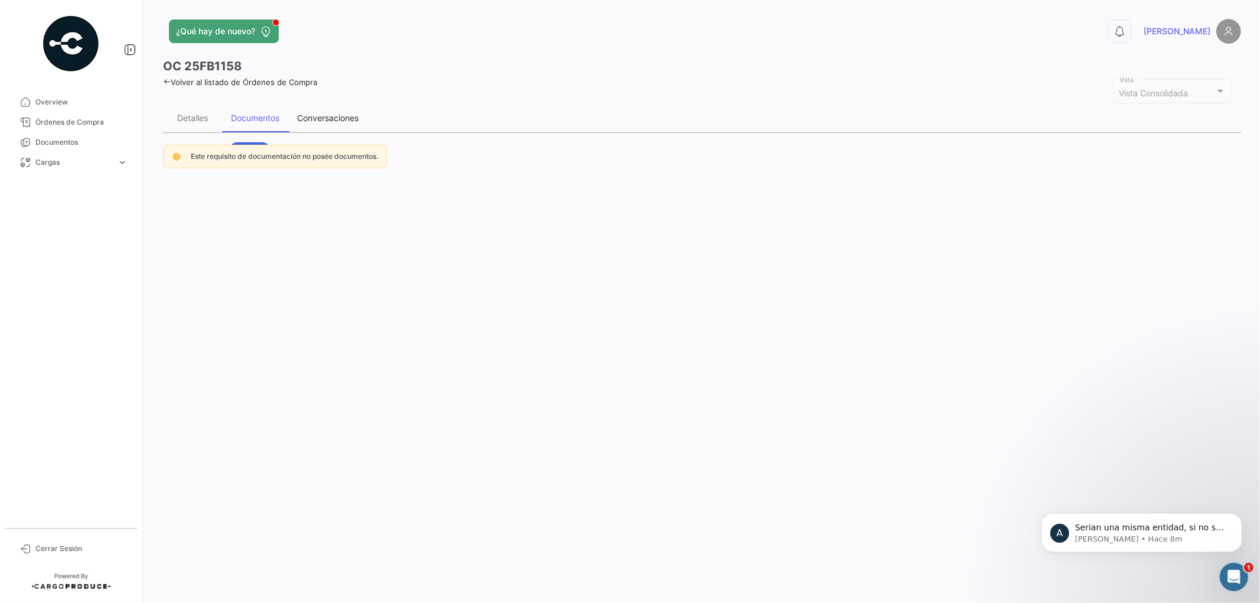
click at [316, 115] on div "Conversaciones" at bounding box center [327, 118] width 61 height 10
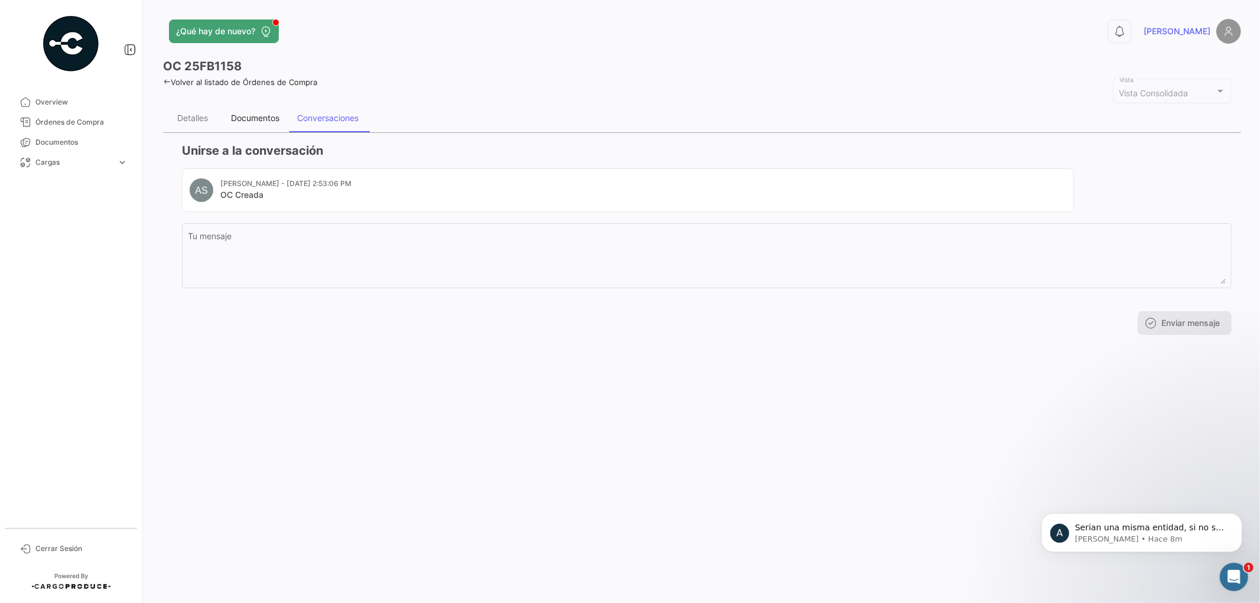
click at [257, 119] on div "Documentos" at bounding box center [255, 118] width 48 height 10
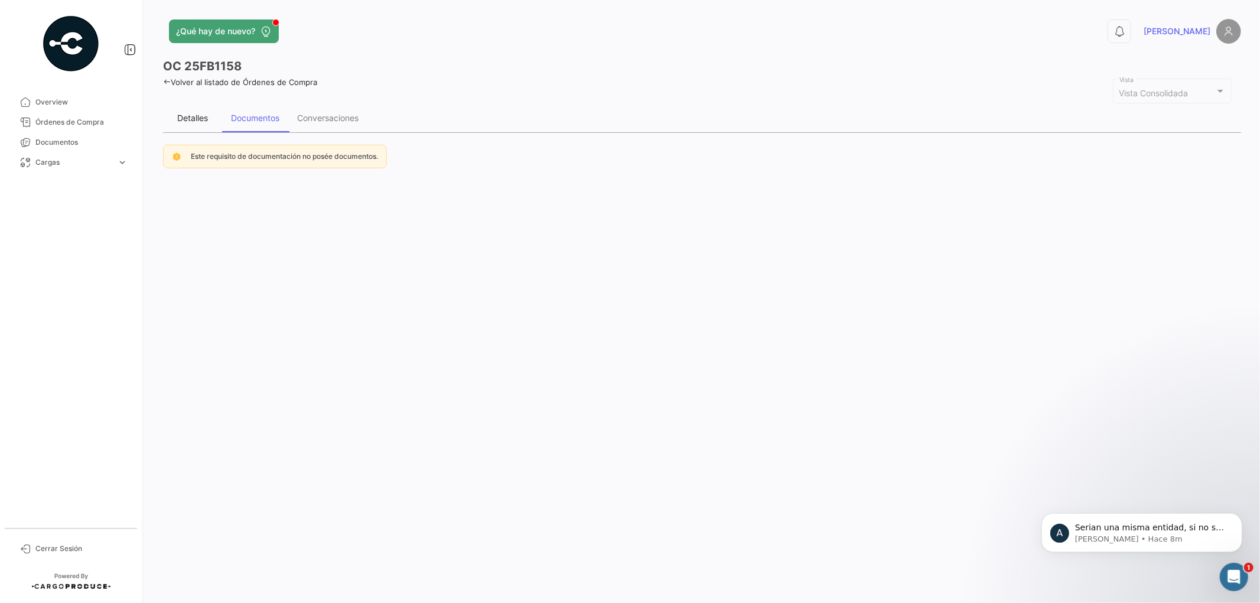
click at [201, 117] on div "Detalles" at bounding box center [192, 118] width 31 height 10
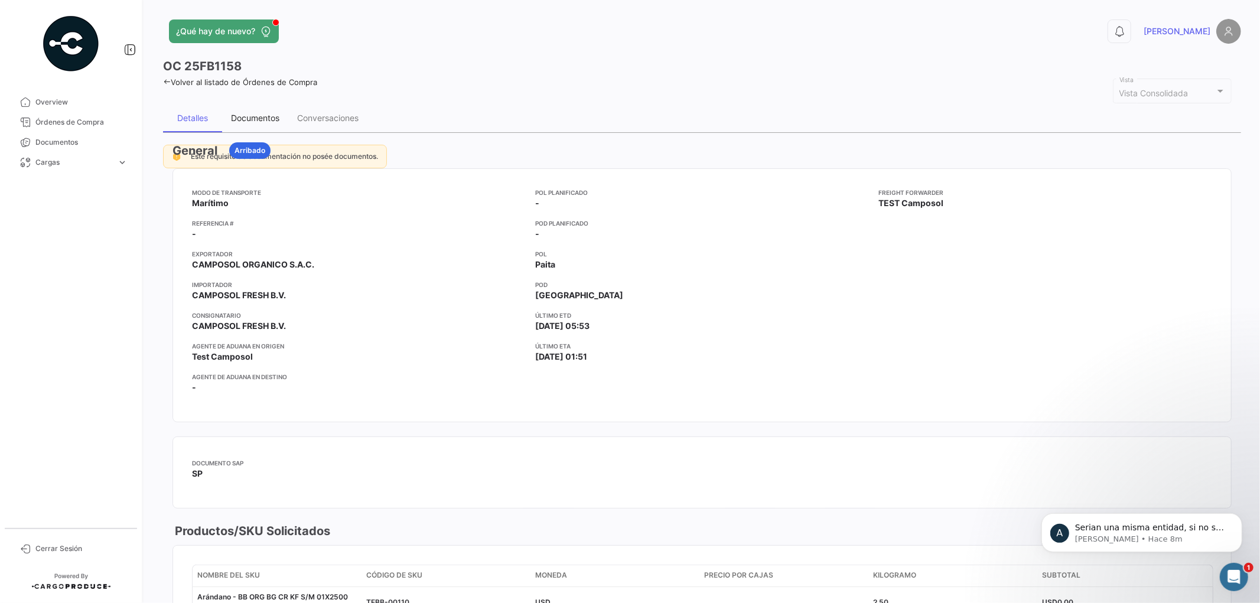
click at [248, 116] on div "Documentos" at bounding box center [255, 118] width 48 height 10
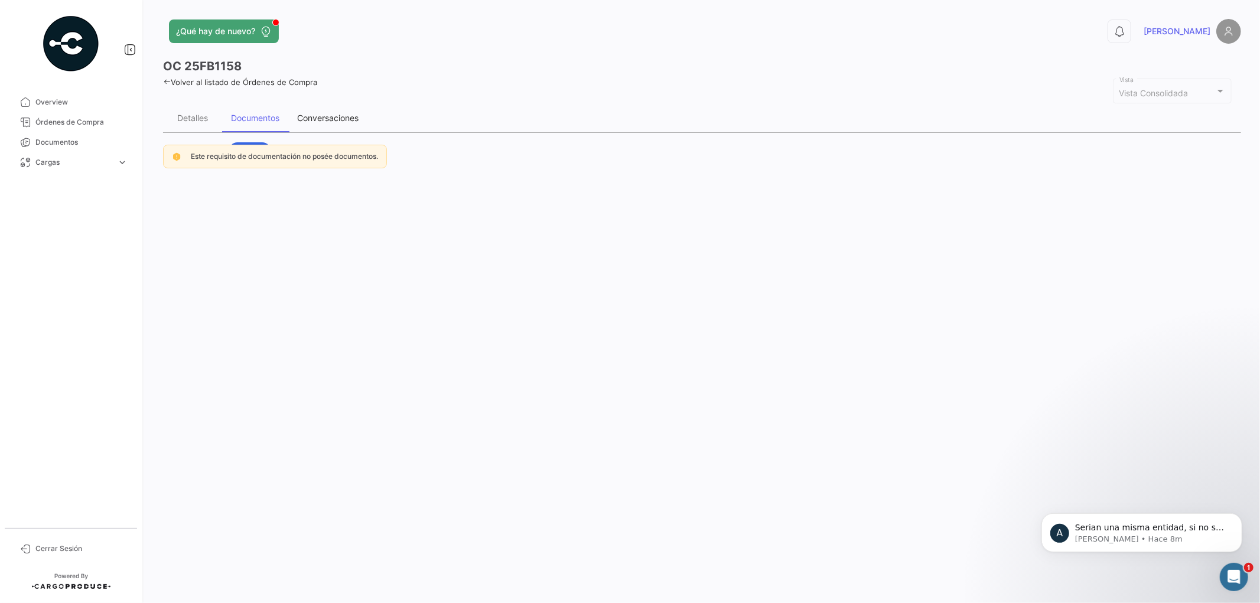
click at [321, 124] on div "Conversaciones" at bounding box center [327, 118] width 79 height 28
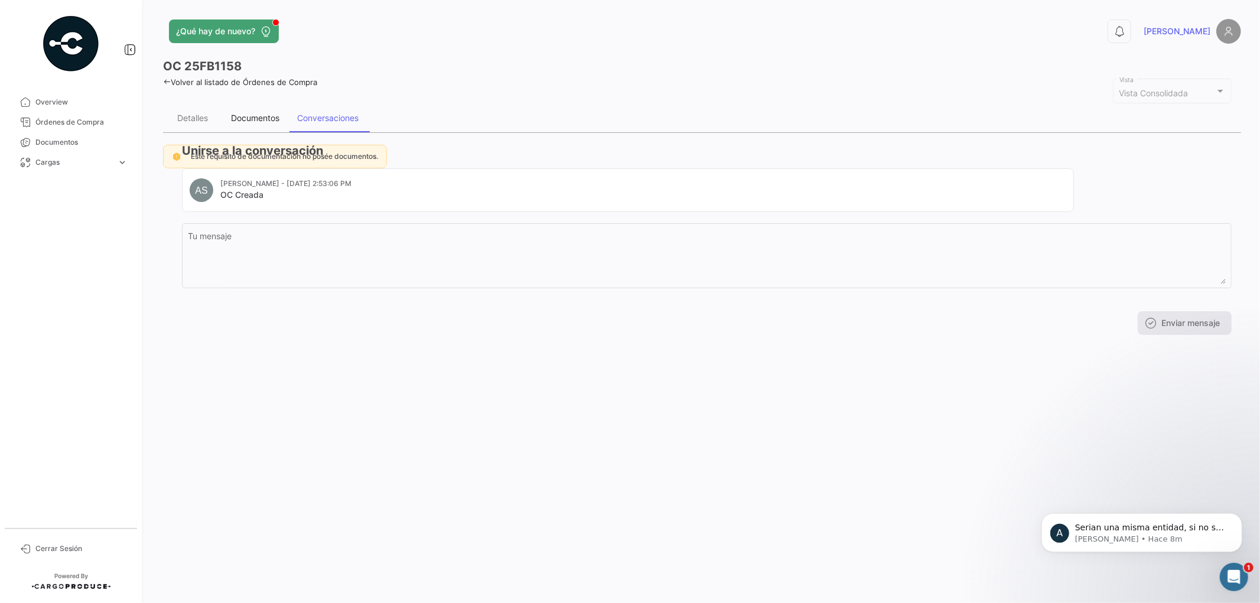
click at [254, 116] on div "Documentos" at bounding box center [255, 118] width 48 height 10
click at [209, 108] on div "Detalles" at bounding box center [192, 118] width 59 height 28
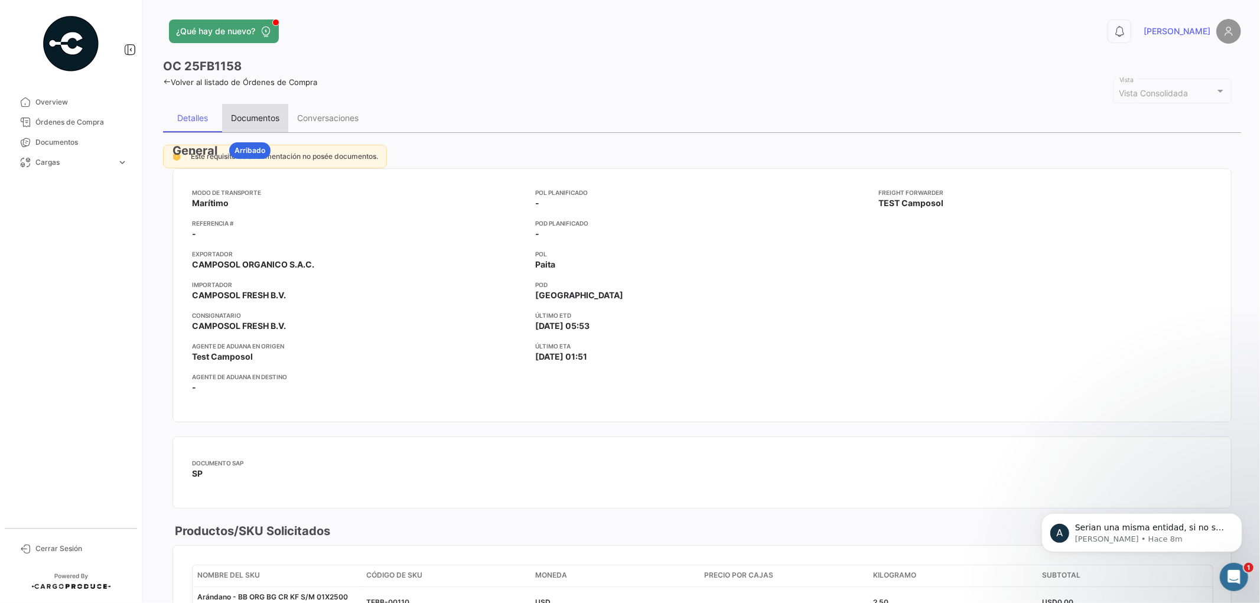
click at [270, 113] on div "Documentos" at bounding box center [255, 118] width 48 height 10
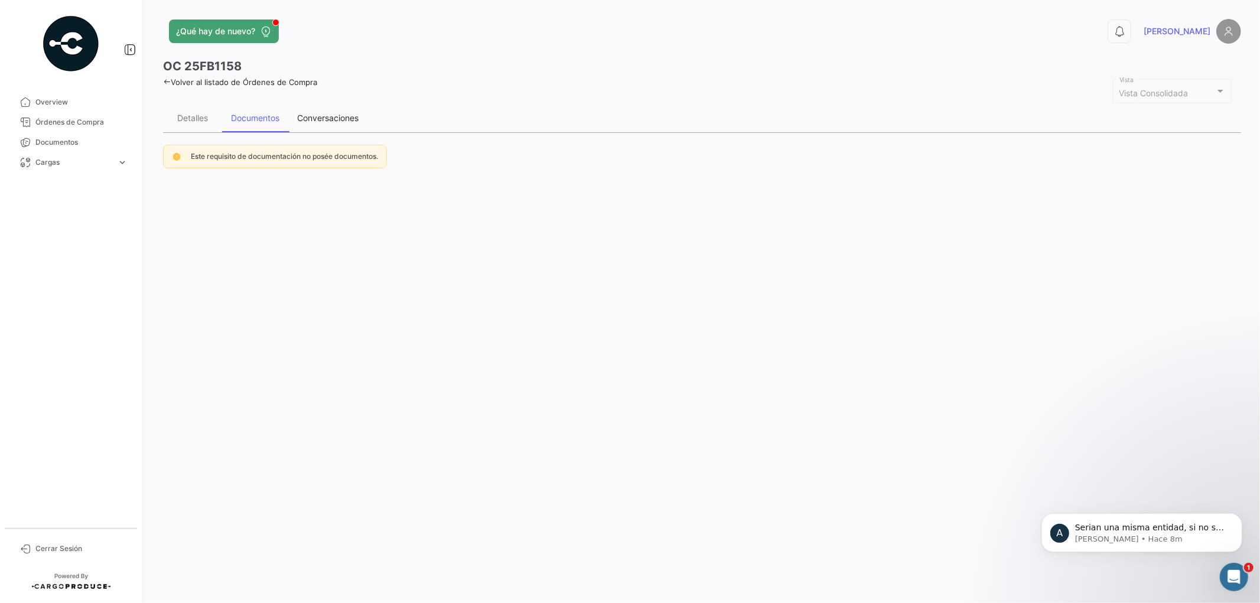
drag, startPoint x: 318, startPoint y: 116, endPoint x: 310, endPoint y: 117, distance: 8.3
click at [318, 117] on div "Conversaciones" at bounding box center [327, 118] width 61 height 10
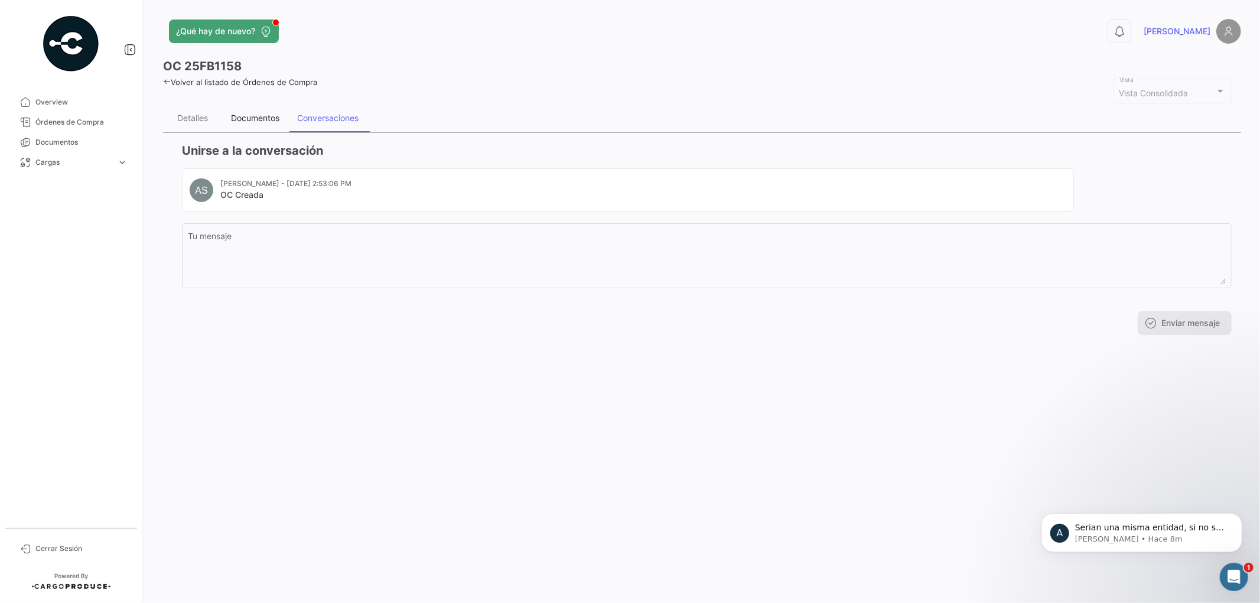
click at [251, 117] on div "Documentos" at bounding box center [255, 118] width 48 height 10
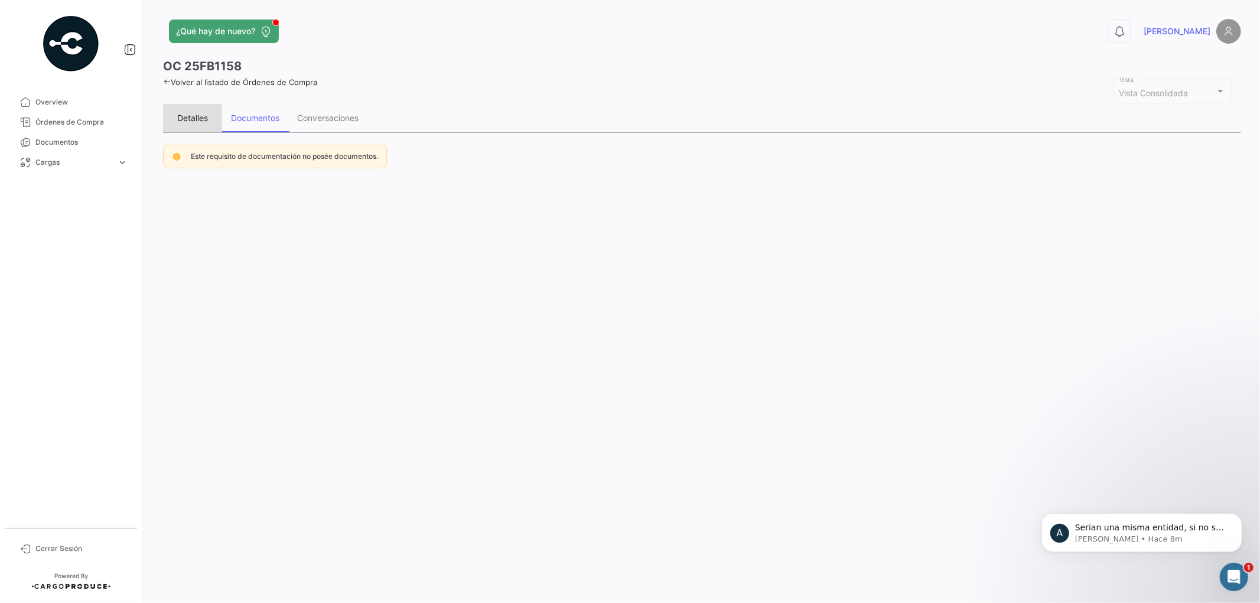
click at [199, 119] on div "Detalles" at bounding box center [192, 118] width 31 height 10
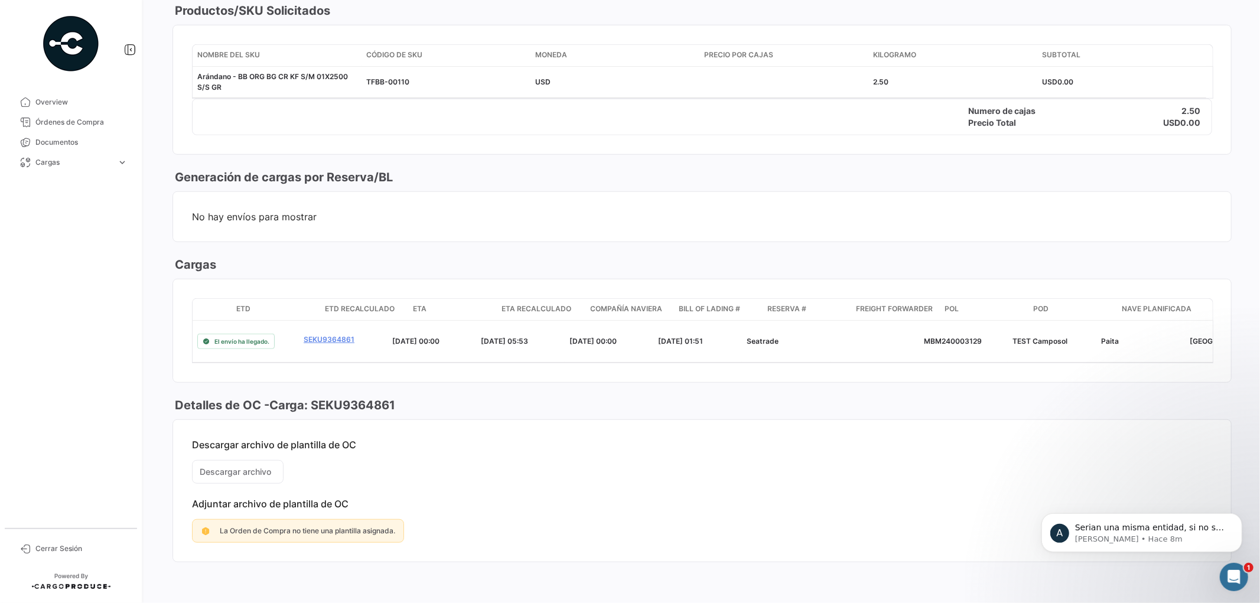
scroll to position [0, 156]
